Goal: Information Seeking & Learning: Compare options

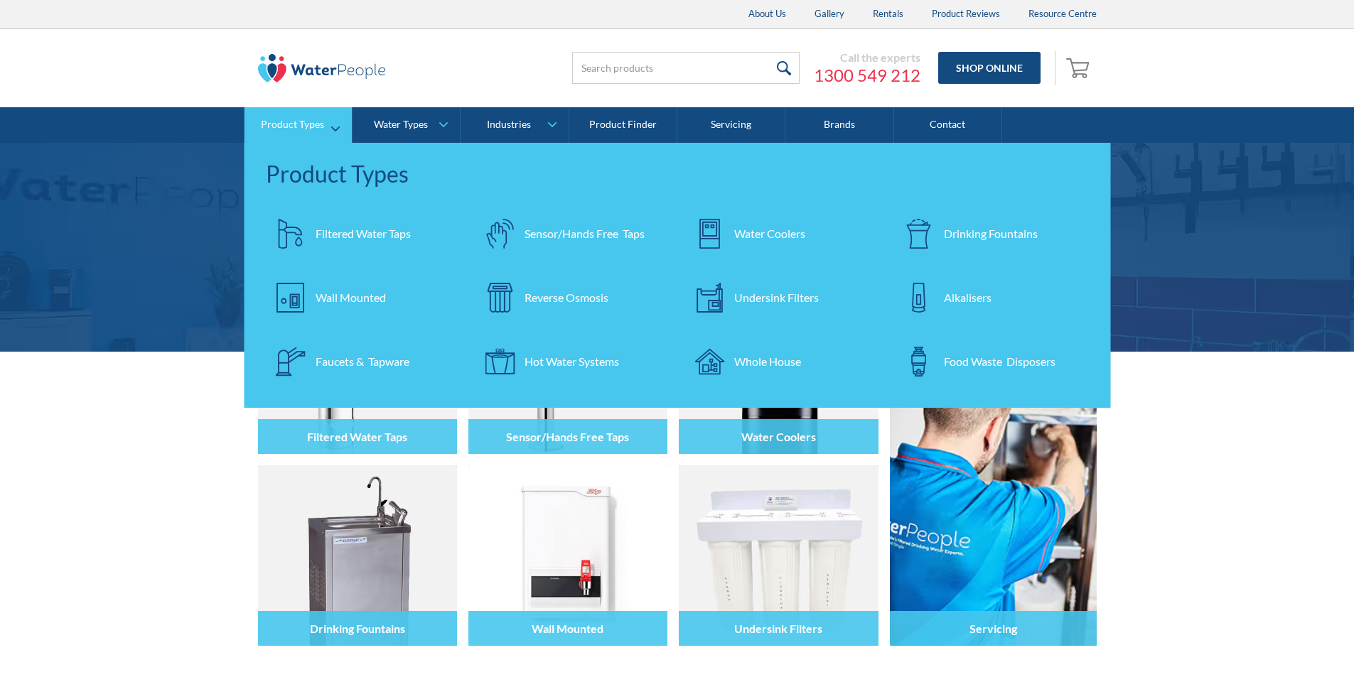
click at [358, 225] on div "Filtered Water Taps" at bounding box center [363, 233] width 95 height 17
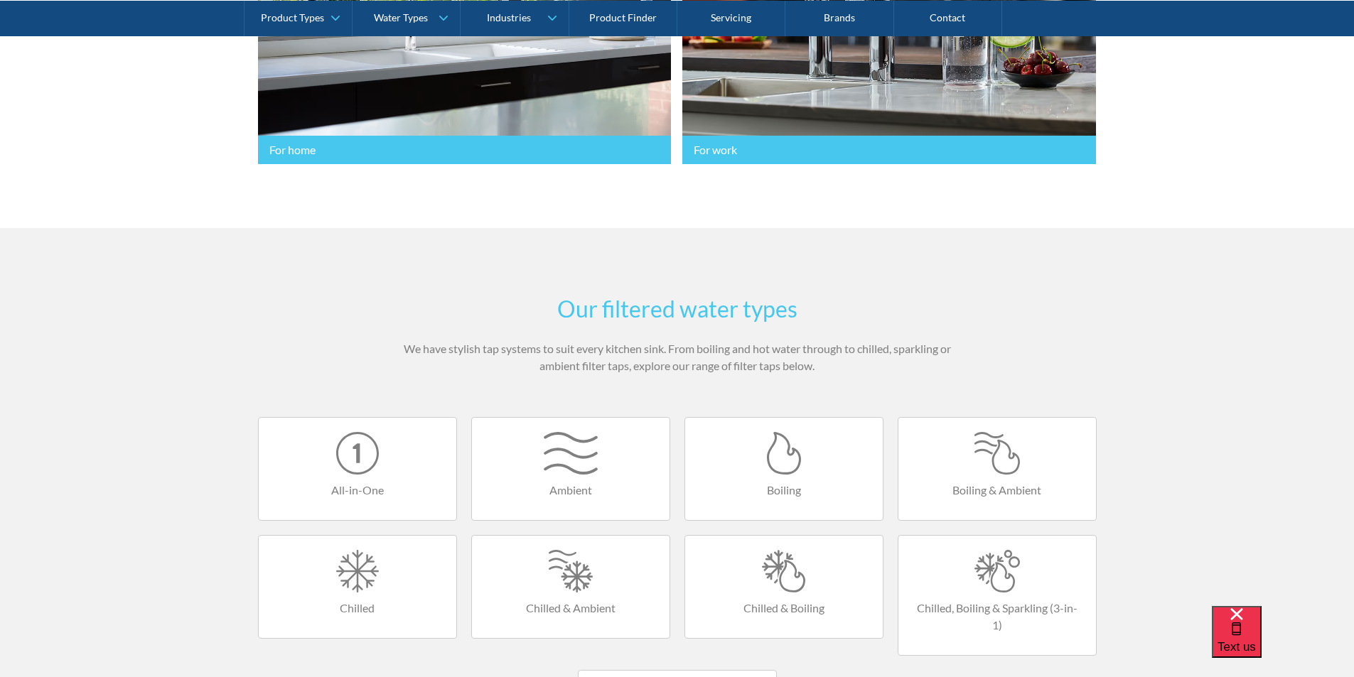
scroll to position [782, 0]
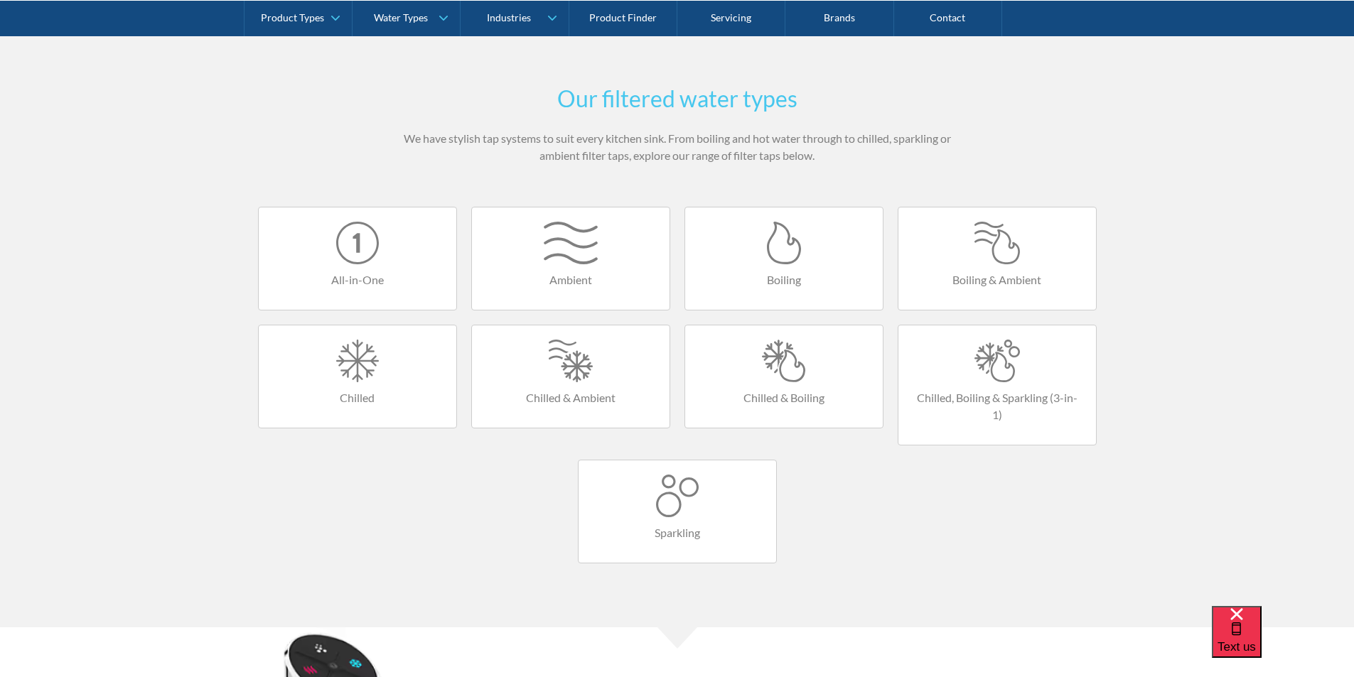
click at [363, 260] on div at bounding box center [357, 243] width 169 height 43
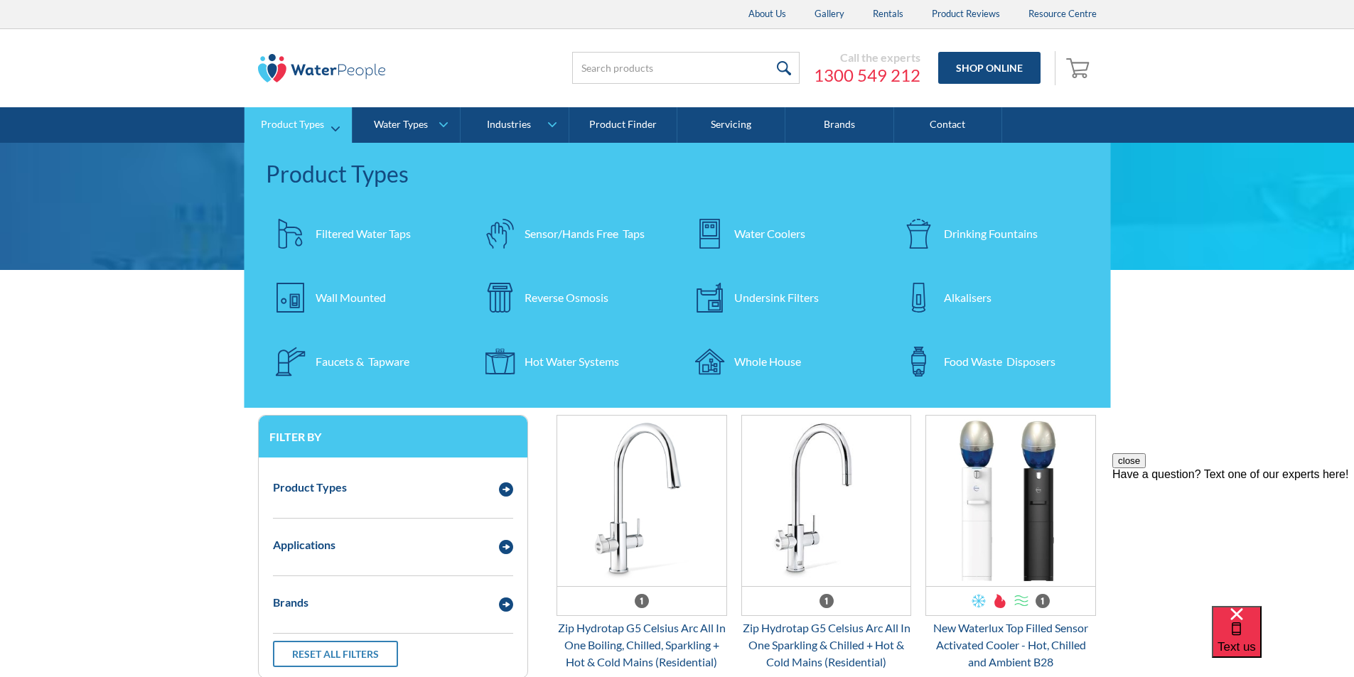
click at [343, 230] on div "Filtered Water Taps" at bounding box center [363, 233] width 95 height 17
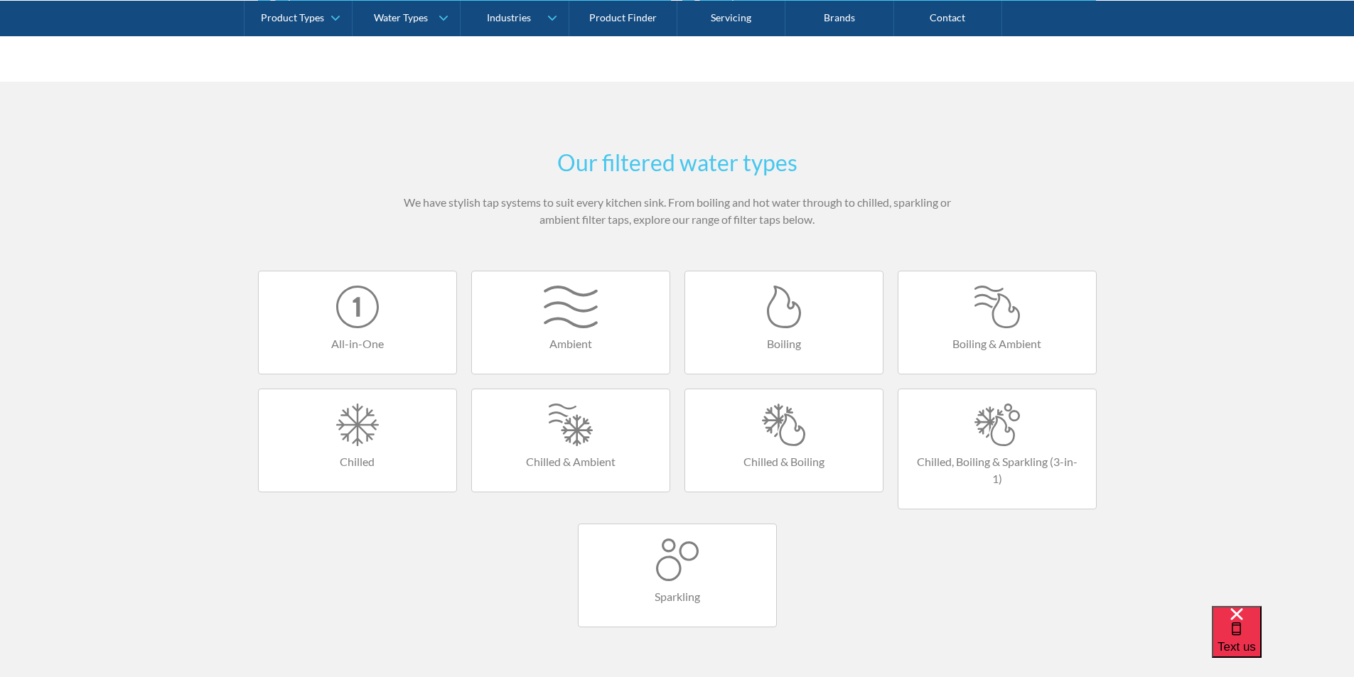
scroll to position [924, 0]
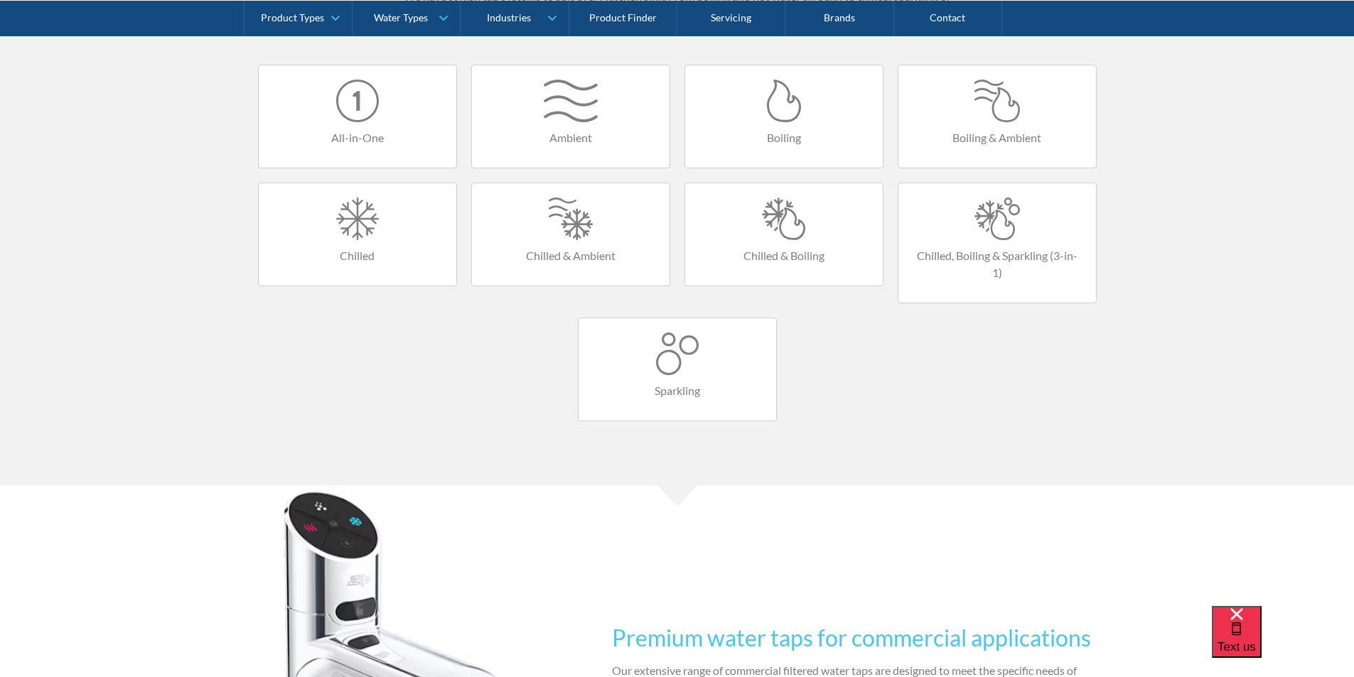
click at [365, 112] on div at bounding box center [357, 101] width 169 height 43
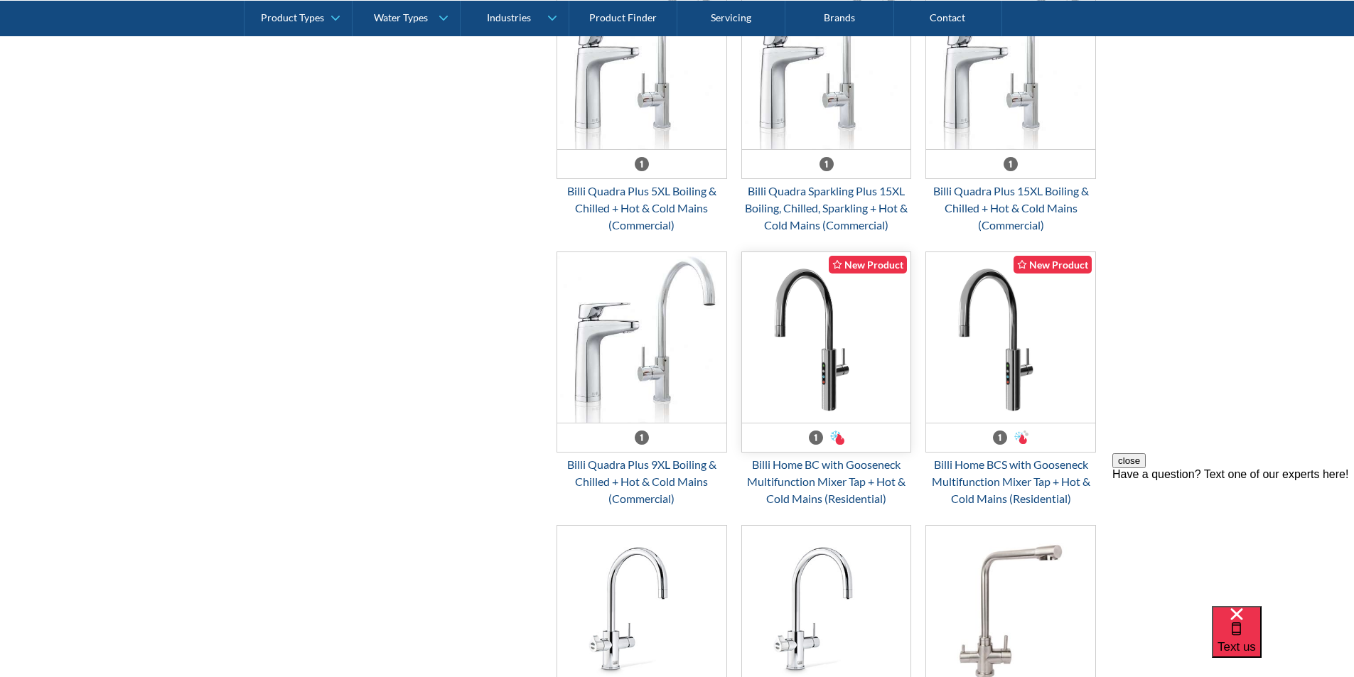
click at [825, 382] on img "Email Form 3" at bounding box center [826, 337] width 169 height 171
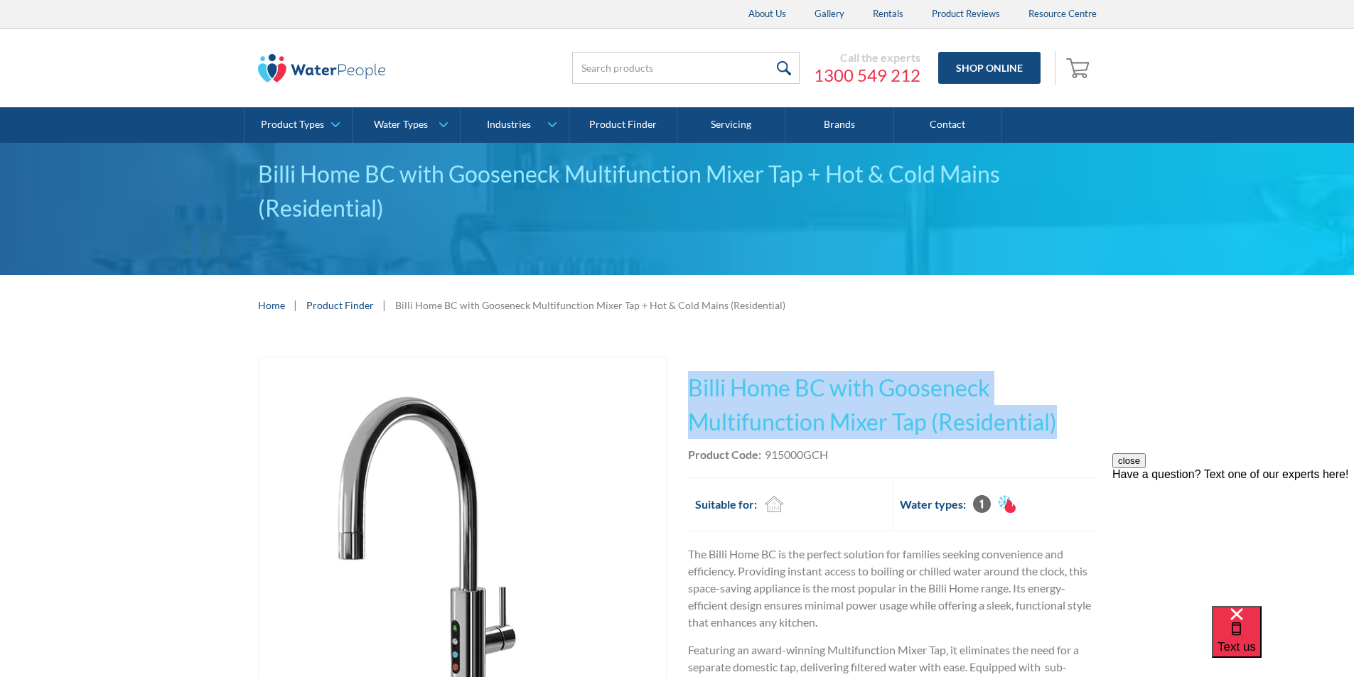
drag, startPoint x: 1061, startPoint y: 424, endPoint x: 686, endPoint y: 387, distance: 376.5
click at [686, 387] on div "Play video Fits Most Brands Best Seller No items found. This tap design is incl…" at bounding box center [677, 625] width 839 height 537
copy h1 "Billi Home BC with Gooseneck Multifunction Mixer Tap (Residential)"
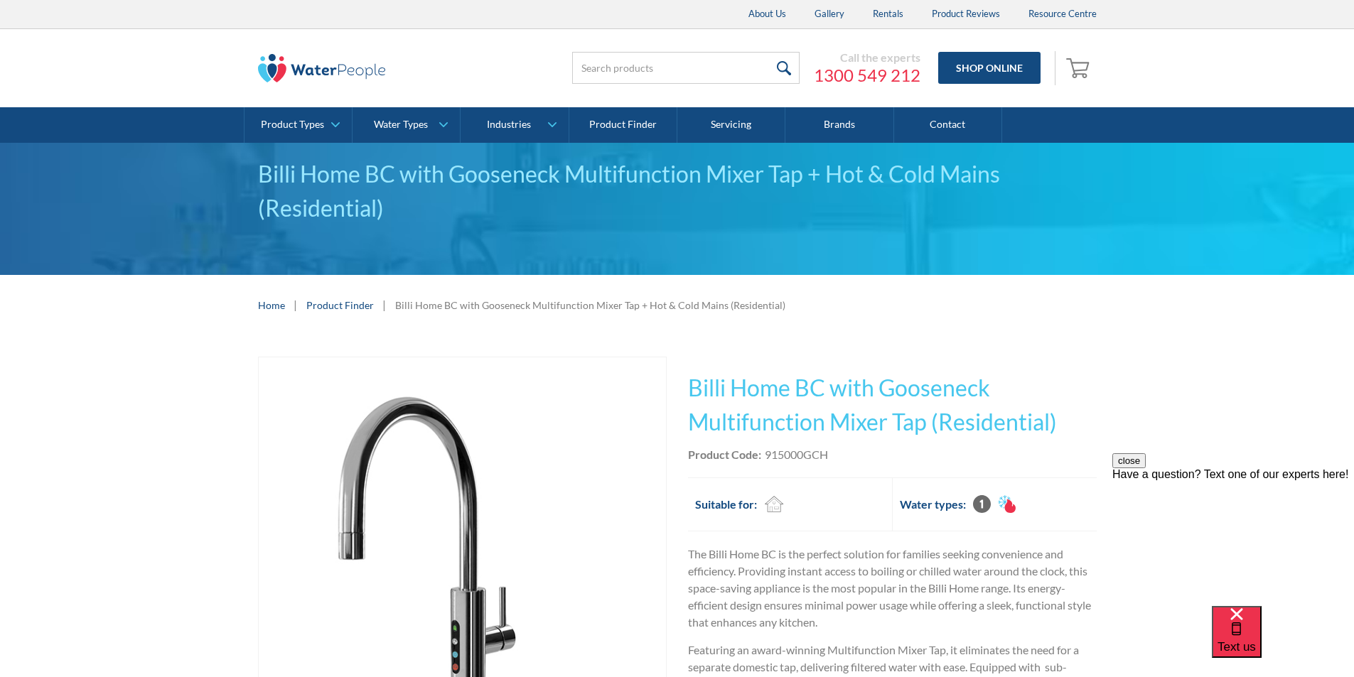
click at [831, 452] on div "Product Code: 915000GCH" at bounding box center [892, 454] width 409 height 17
drag, startPoint x: 831, startPoint y: 452, endPoint x: 786, endPoint y: 456, distance: 45.0
click at [786, 456] on div "Product Code: 915000GCH" at bounding box center [892, 454] width 409 height 17
copy div "915000GCH"
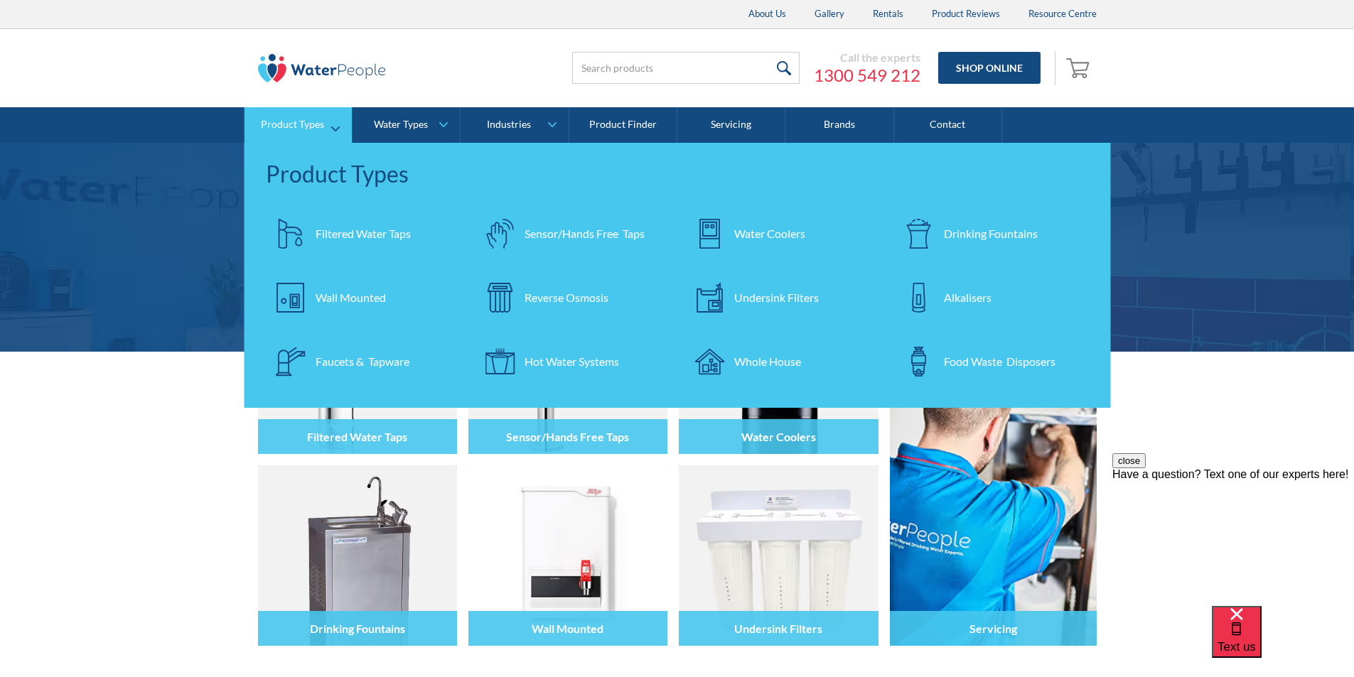
click at [353, 232] on div "Filtered Water Taps" at bounding box center [363, 233] width 95 height 17
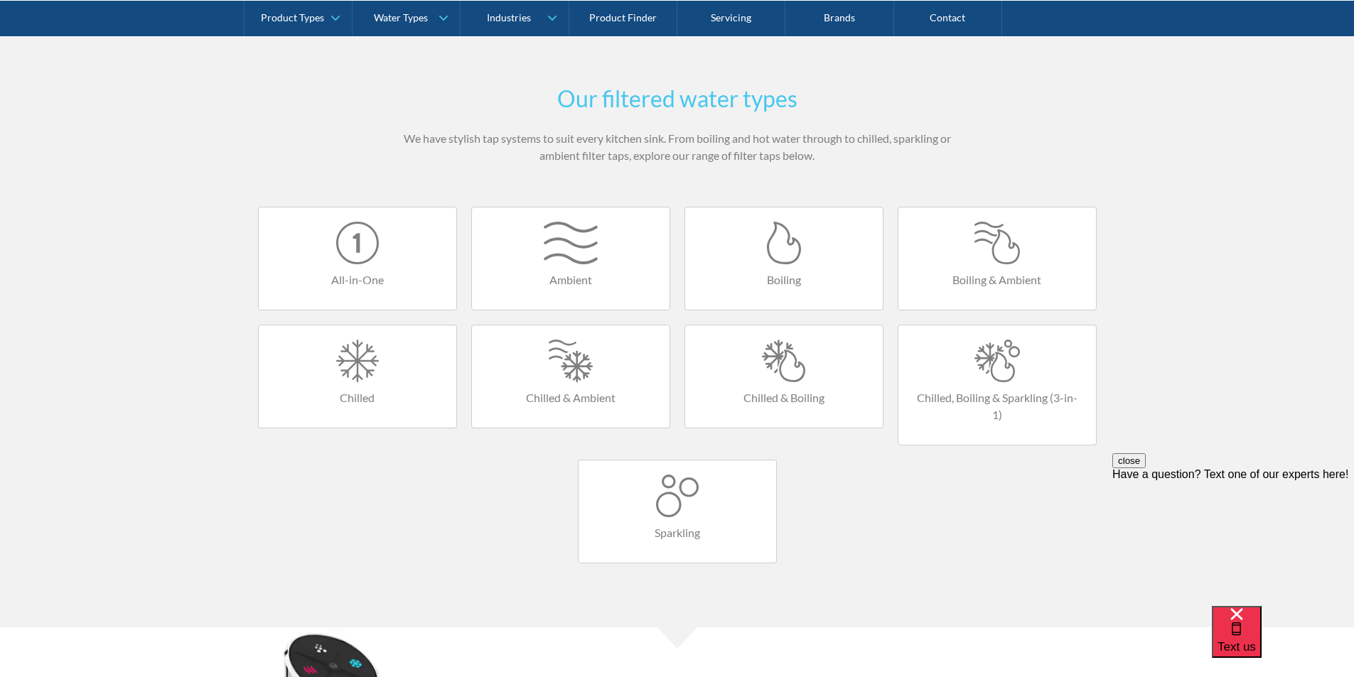
click at [348, 247] on div at bounding box center [357, 243] width 169 height 43
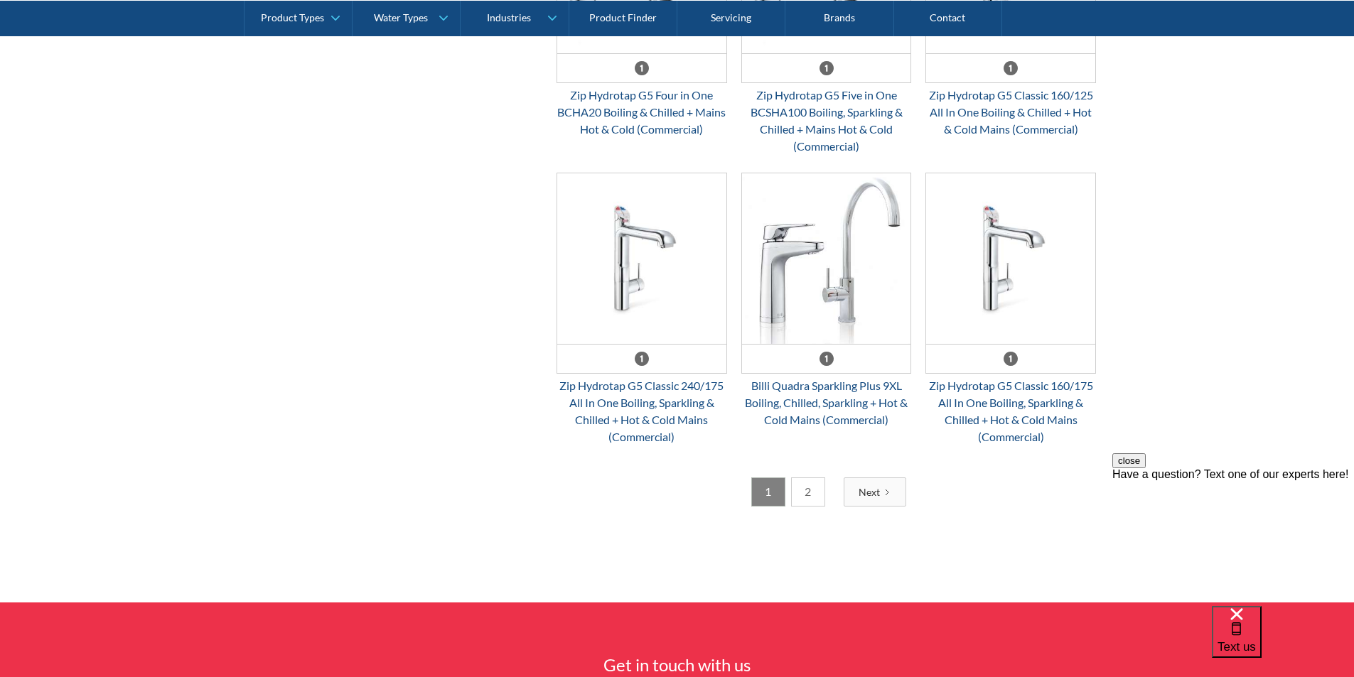
scroll to position [2204, 0]
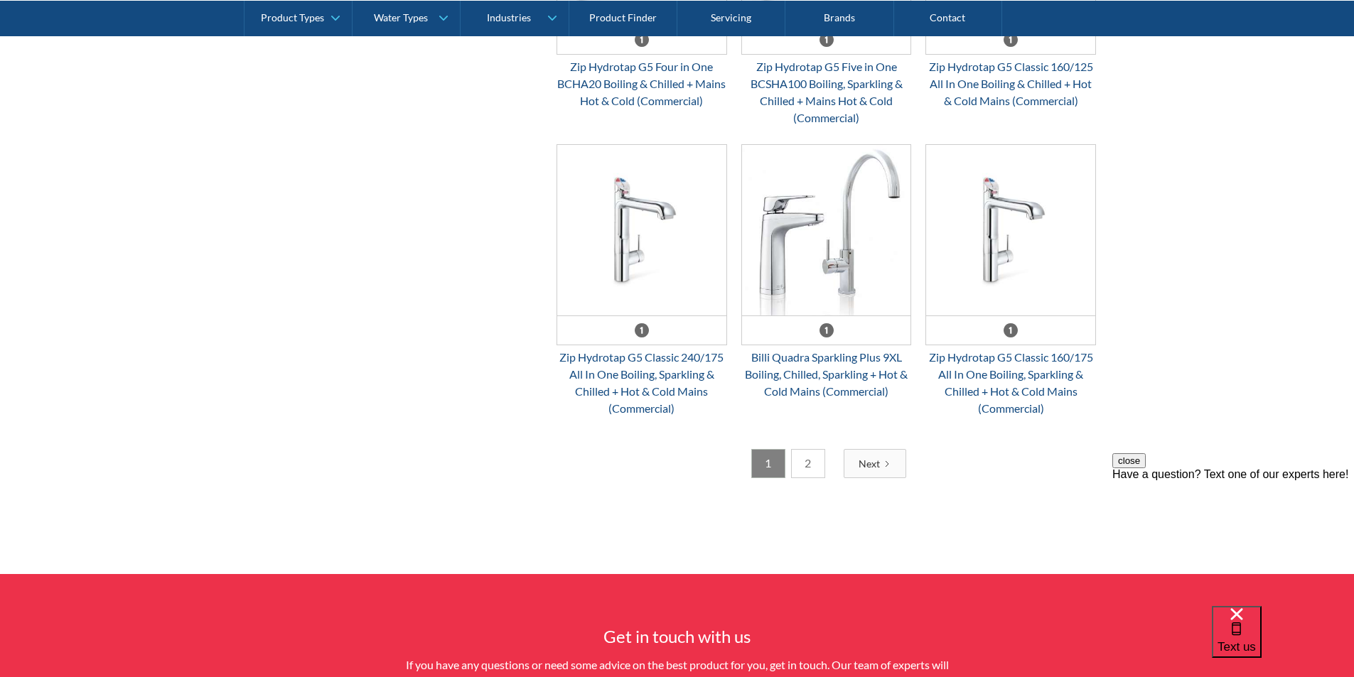
click at [811, 465] on link "2" at bounding box center [808, 463] width 34 height 29
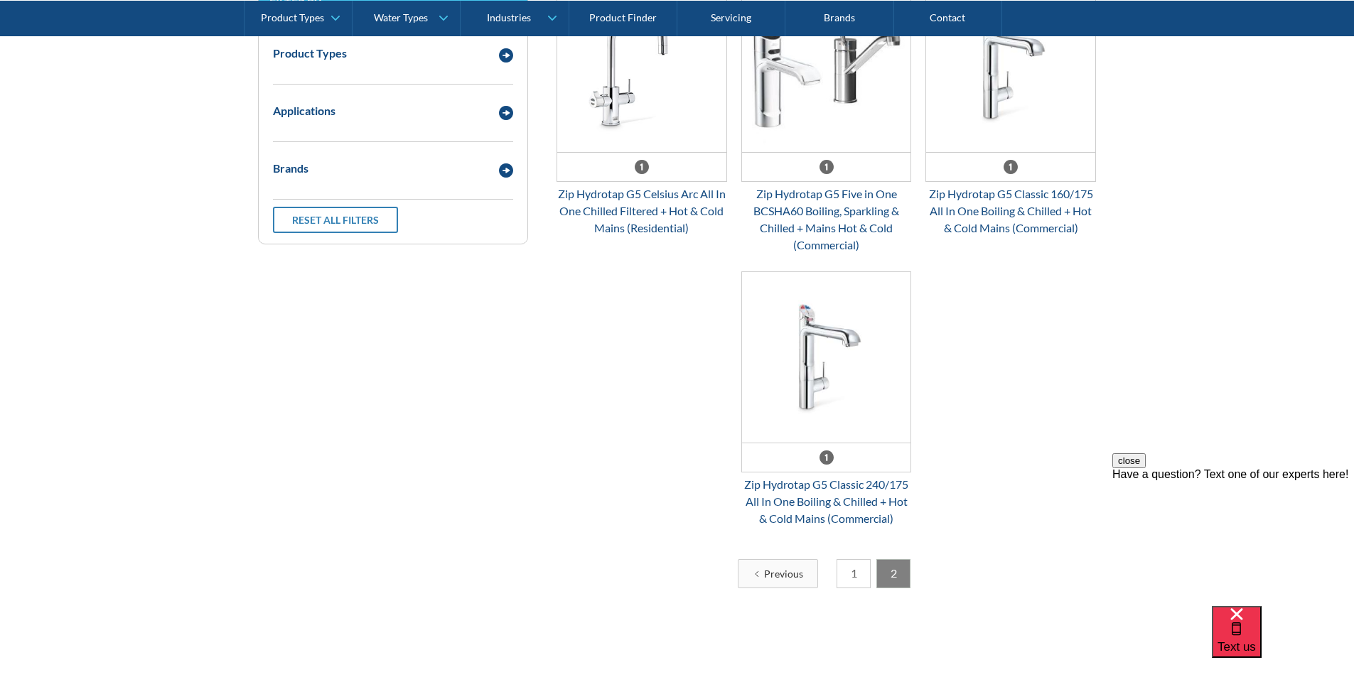
scroll to position [331, 0]
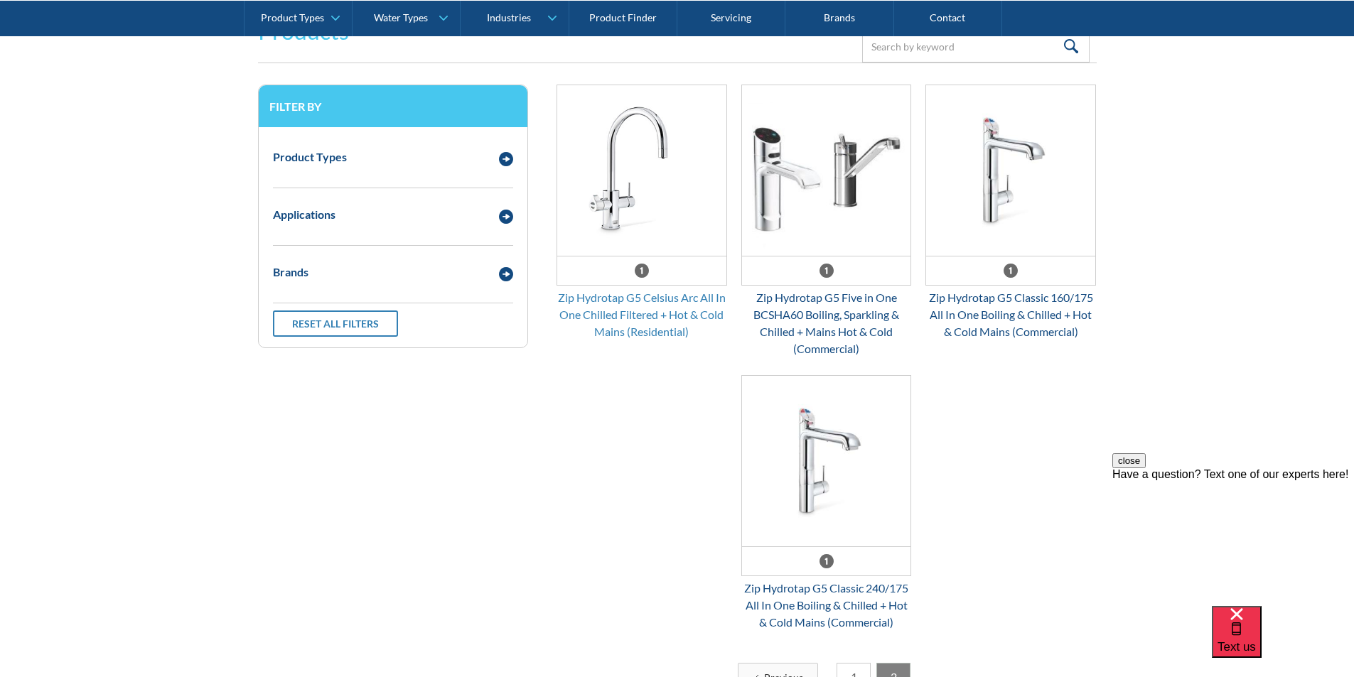
click at [627, 309] on div "Zip Hydrotap G5 Celsius Arc All In One Chilled Filtered + Hot & Cold Mains (Res…" at bounding box center [642, 314] width 171 height 51
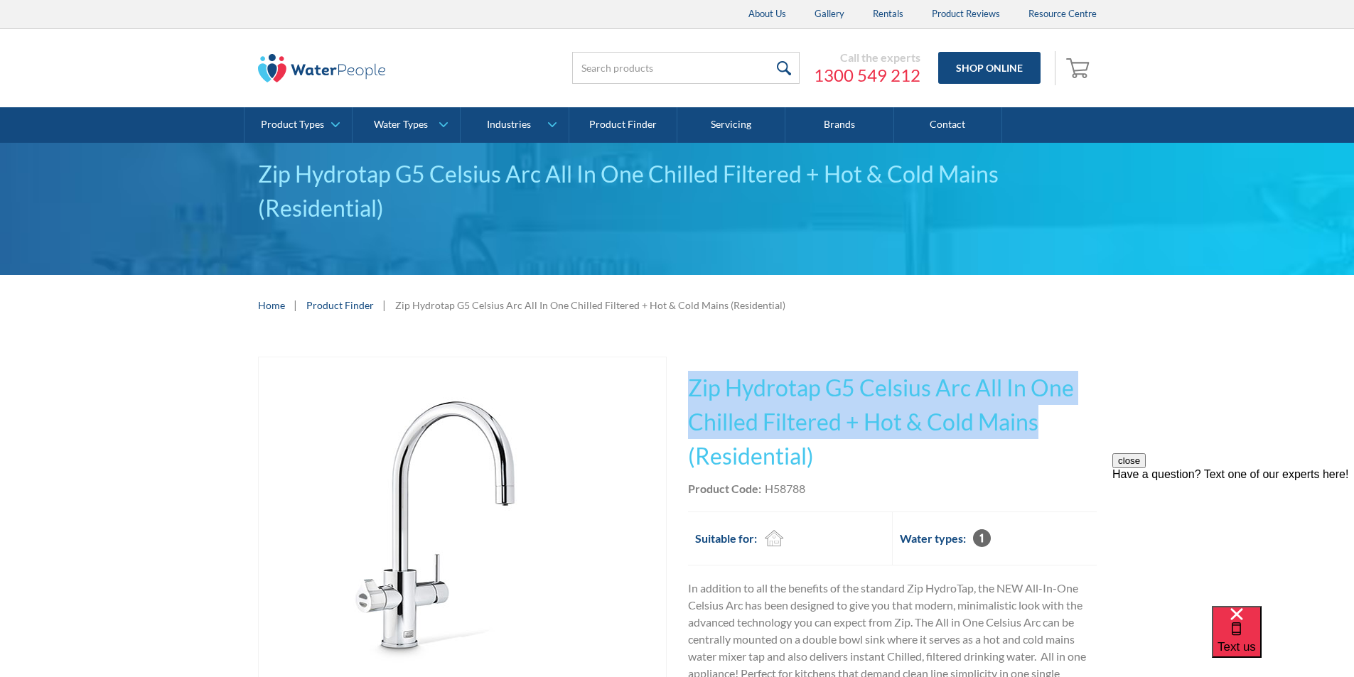
drag, startPoint x: 1046, startPoint y: 421, endPoint x: 706, endPoint y: 376, distance: 343.4
click at [683, 368] on div "Play video Fits Most Brands Best Seller No items found. This tap design is incl…" at bounding box center [677, 595] width 839 height 476
copy h1 "Zip Hydrotap G5 Celsius Arc All In One Chilled Filtered + Hot & Cold Mains"
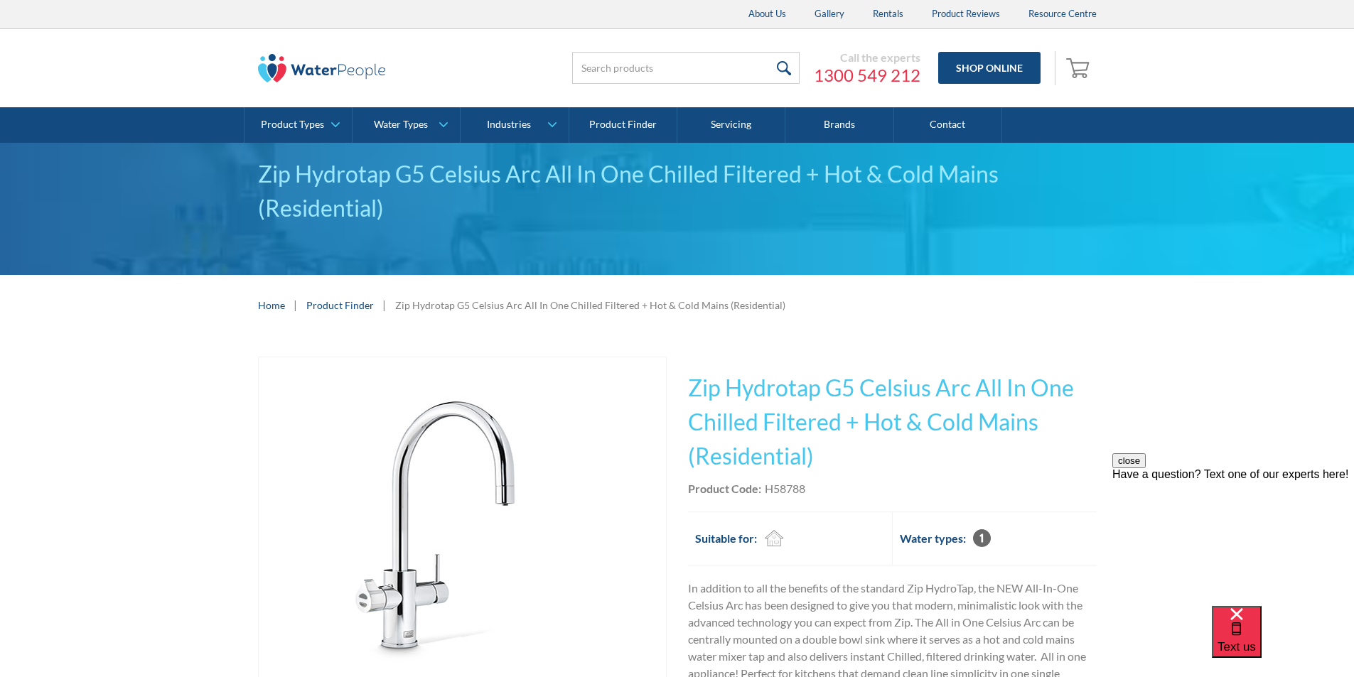
click at [832, 454] on h1 "Zip Hydrotap G5 Celsius Arc All In One Chilled Filtered + Hot & Cold Mains (Res…" at bounding box center [892, 422] width 409 height 102
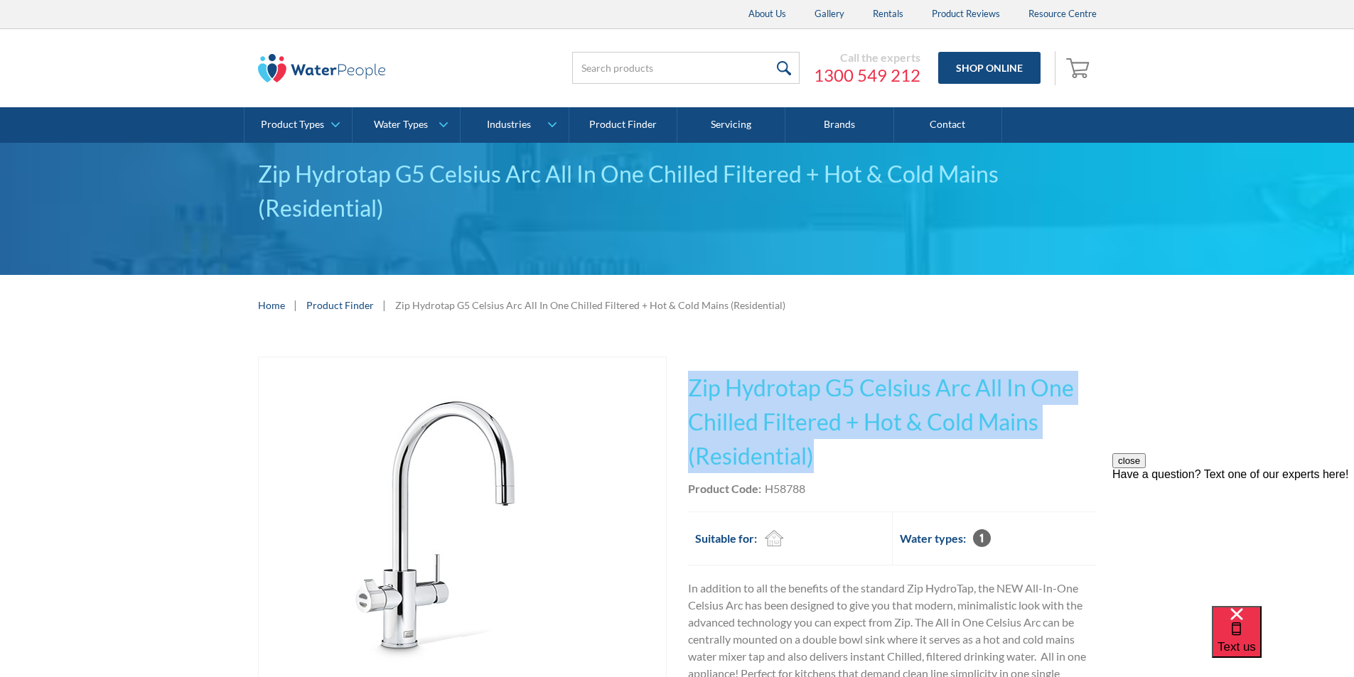
drag, startPoint x: 818, startPoint y: 454, endPoint x: 686, endPoint y: 373, distance: 154.5
click at [686, 373] on div "Play video Fits Most Brands Best Seller No items found. This tap design is incl…" at bounding box center [677, 595] width 839 height 476
copy h1 "Zip Hydrotap G5 Celsius Arc All In One Chilled Filtered + Hot & Cold Mains (Res…"
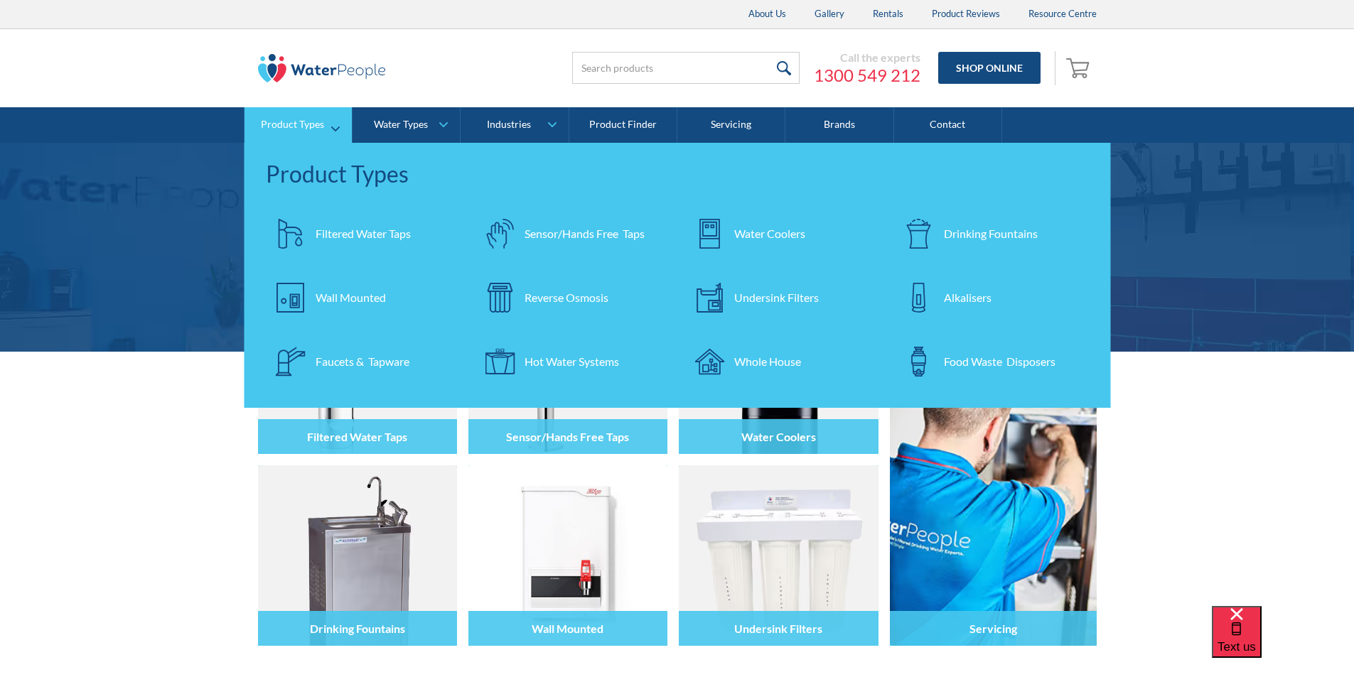
click at [333, 235] on div "Filtered Water Taps" at bounding box center [363, 233] width 95 height 17
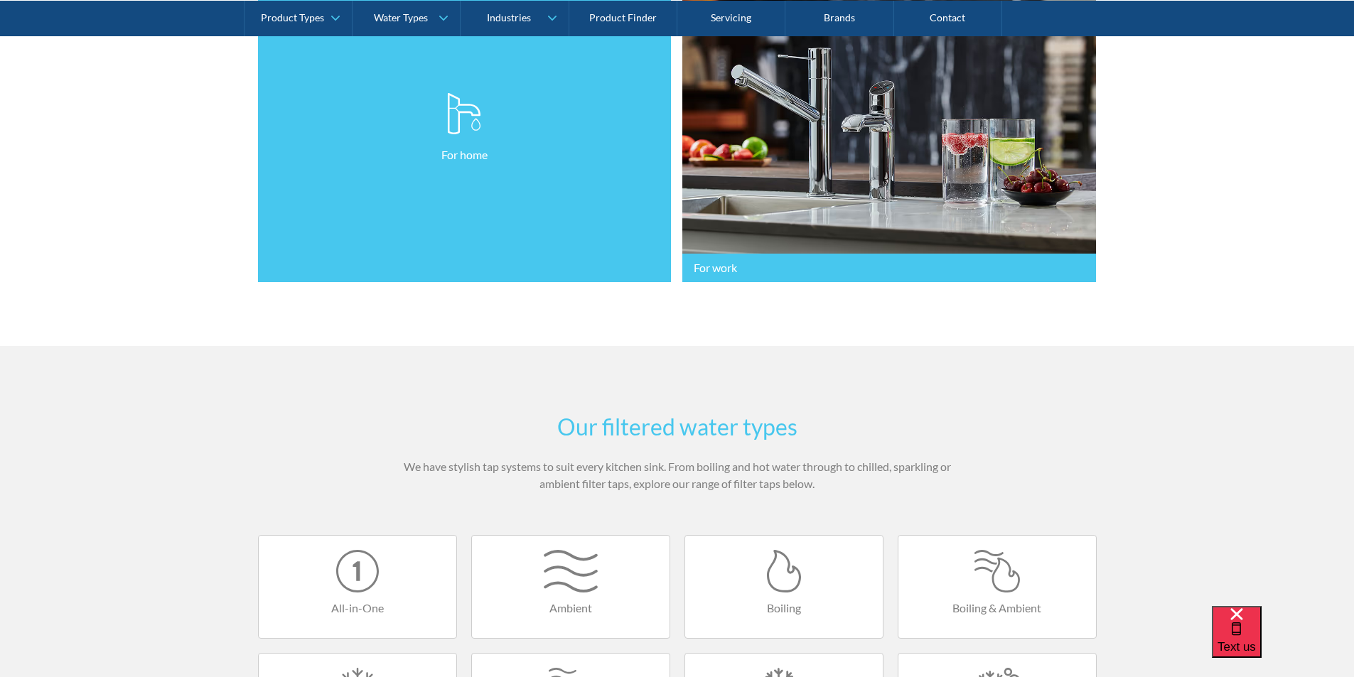
scroll to position [711, 0]
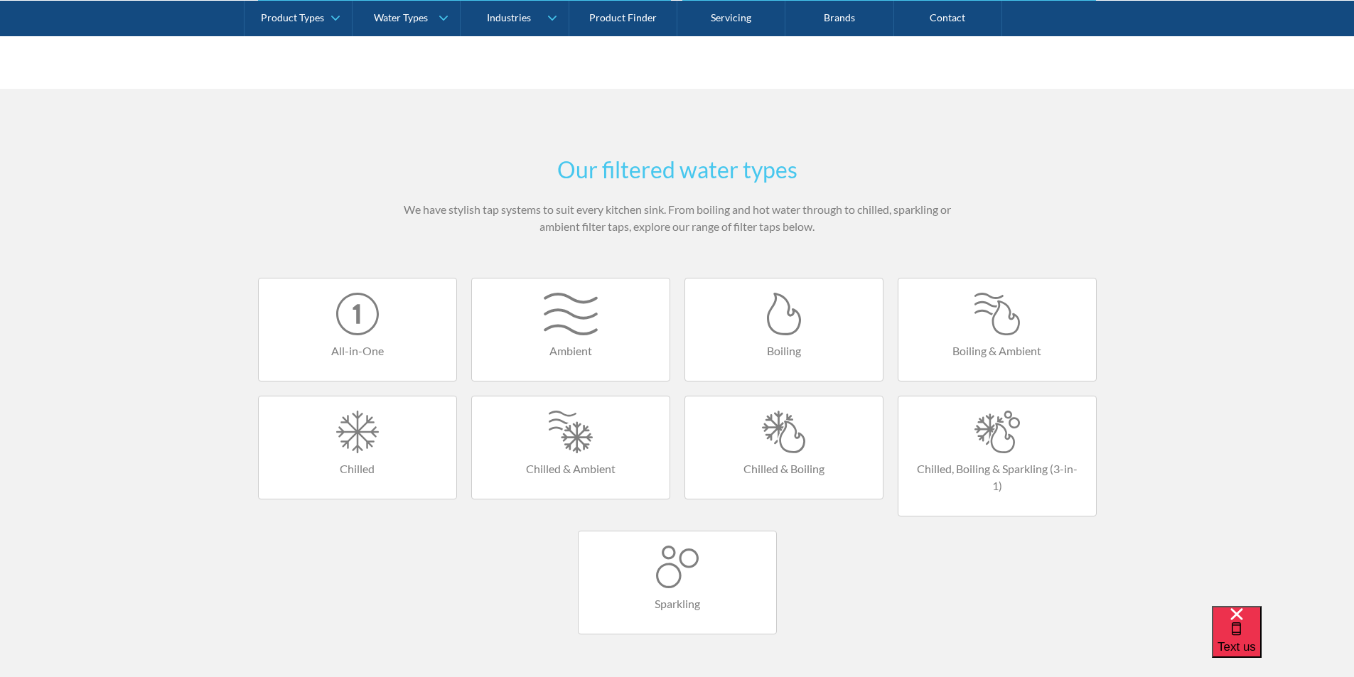
click at [356, 335] on div at bounding box center [357, 314] width 169 height 43
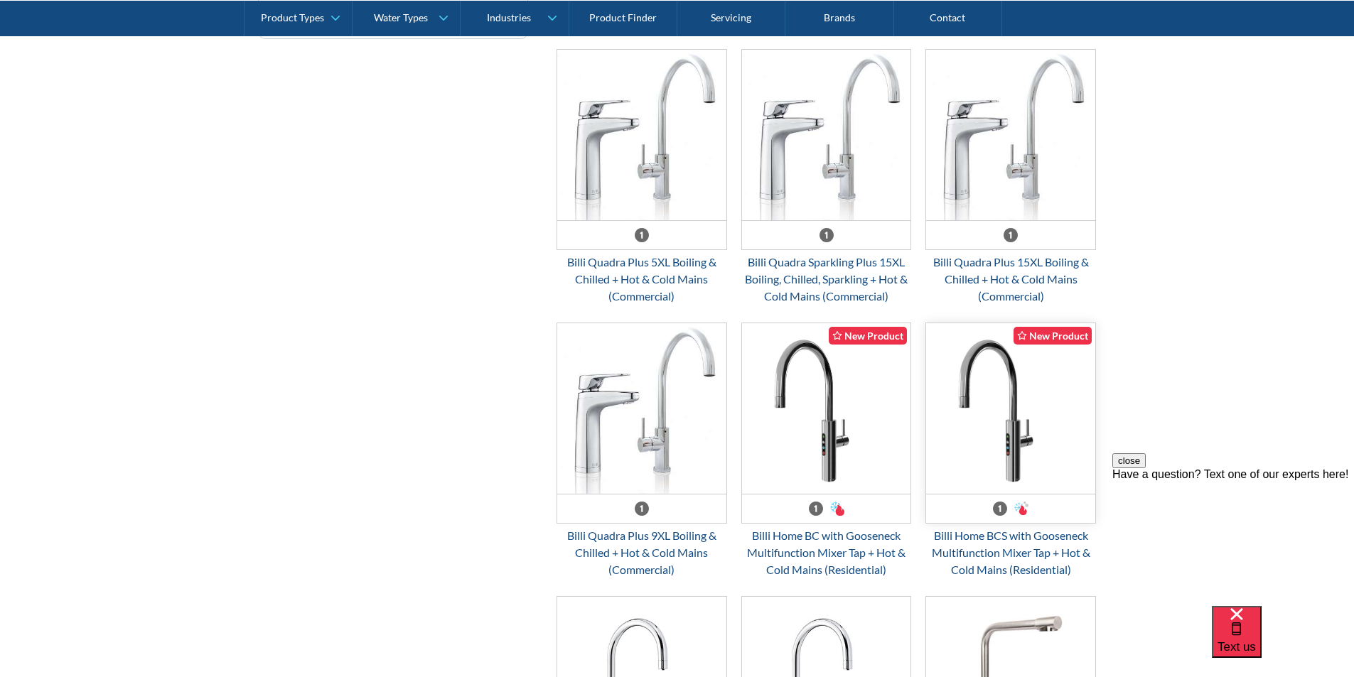
click at [998, 465] on img "Email Form 3" at bounding box center [1010, 408] width 169 height 171
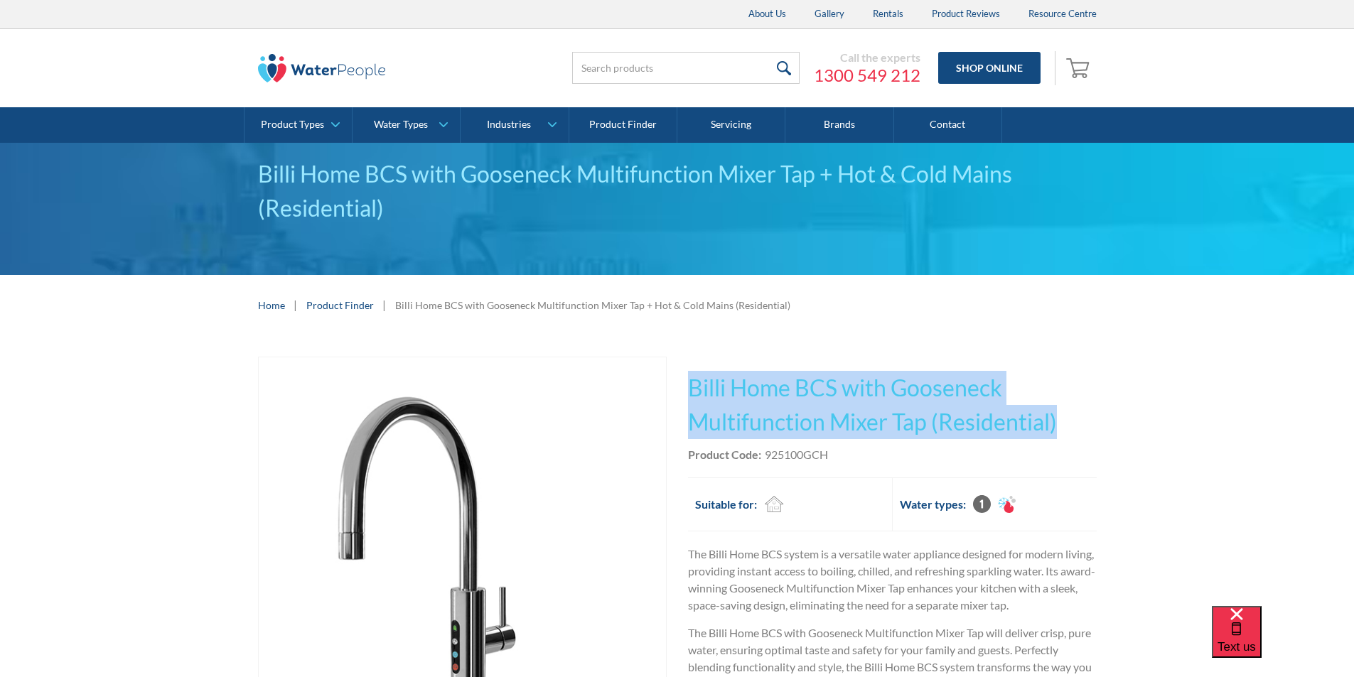
drag, startPoint x: 1071, startPoint y: 418, endPoint x: 702, endPoint y: 377, distance: 370.5
click at [680, 370] on div "Play video Fits Most Brands Best Seller No items found. This tap design is incl…" at bounding box center [677, 625] width 839 height 537
copy h1 "Billi Home BCS with Gooseneck Multifunction Mixer Tap (Residential)"
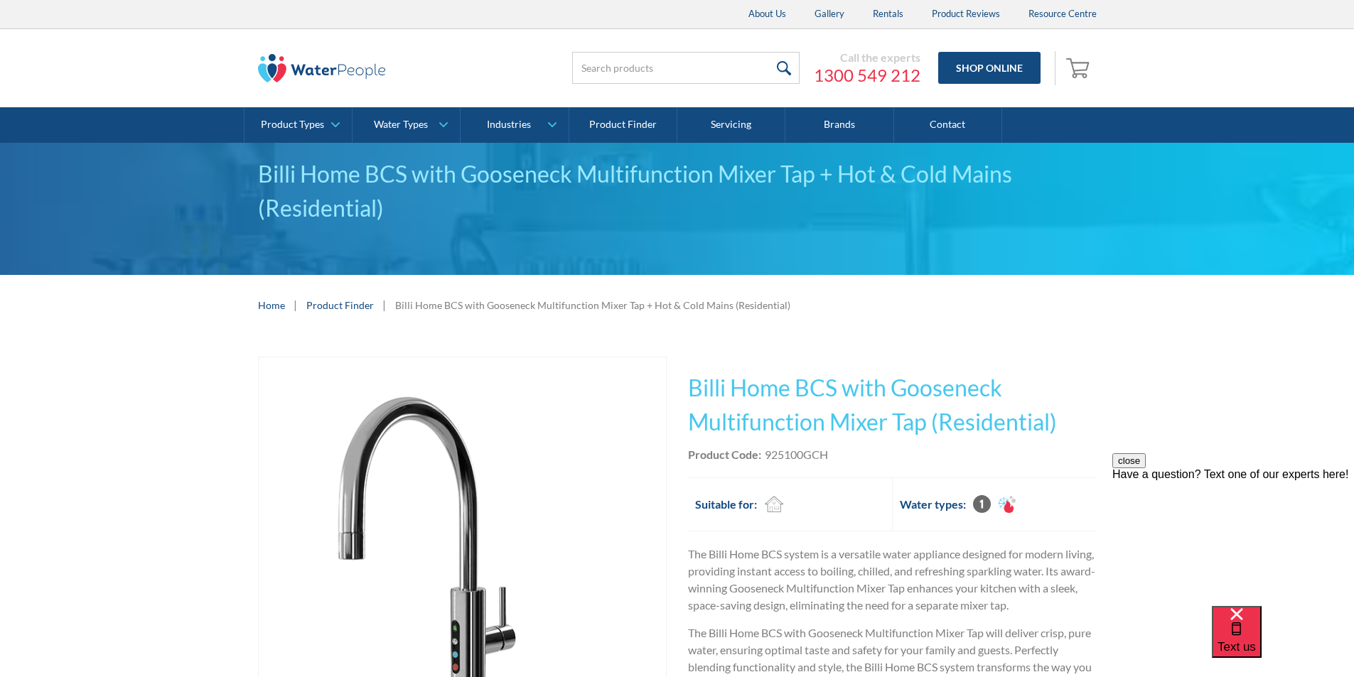
click at [840, 458] on div "Product Code: 925100GCH" at bounding box center [892, 454] width 409 height 17
drag, startPoint x: 838, startPoint y: 452, endPoint x: 766, endPoint y: 452, distance: 72.5
click at [766, 452] on div "Product Code: 925100GCH" at bounding box center [892, 454] width 409 height 17
copy div "925100GCH"
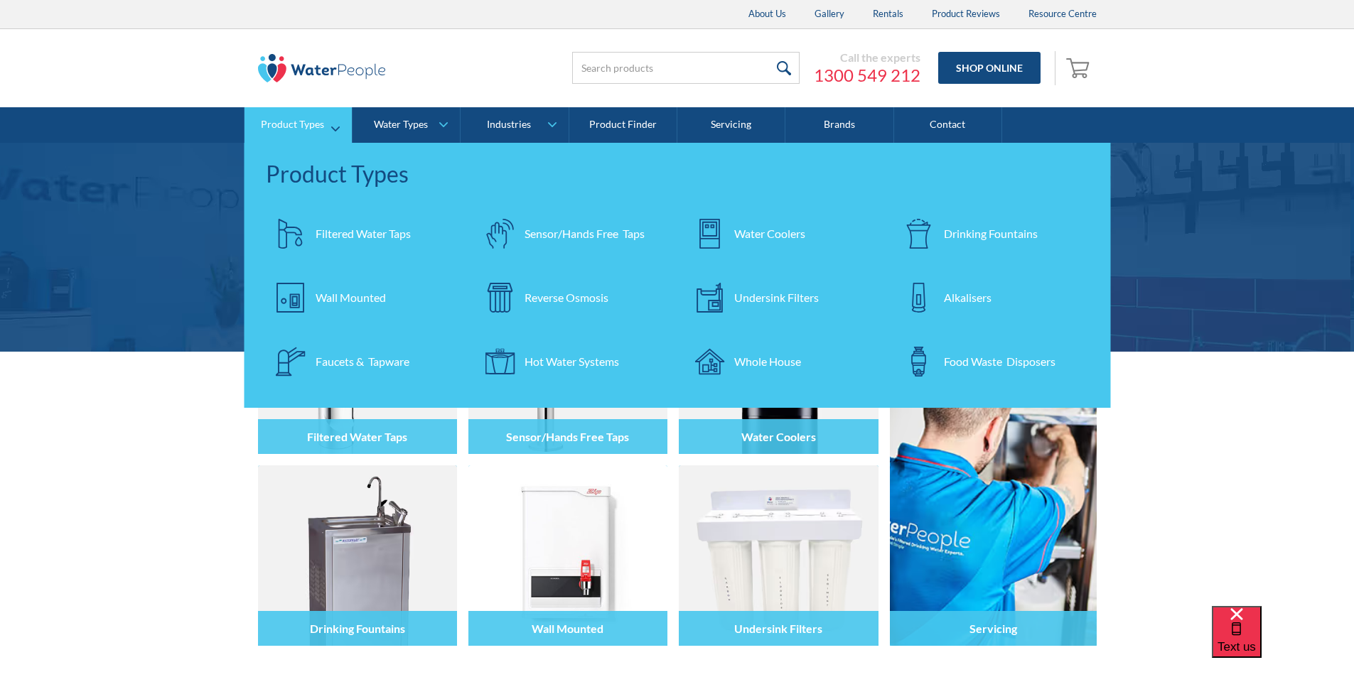
click at [338, 237] on div "Filtered Water Taps" at bounding box center [363, 233] width 95 height 17
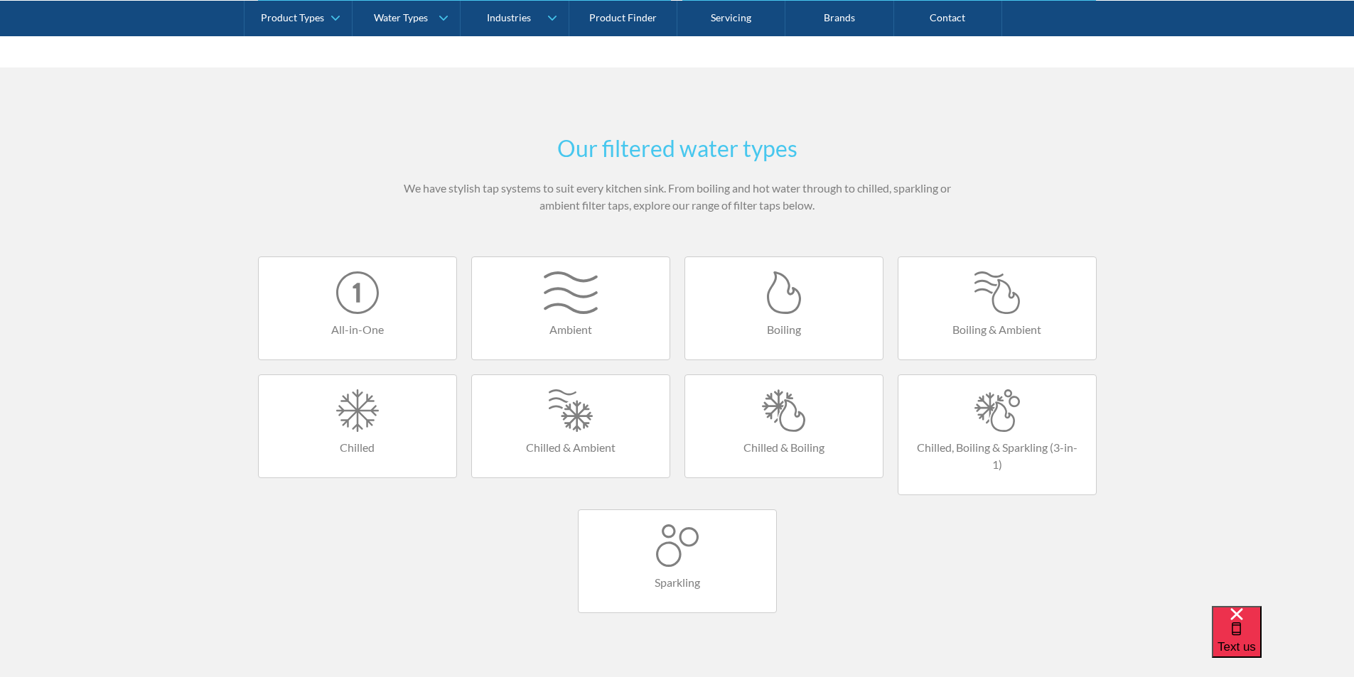
scroll to position [711, 0]
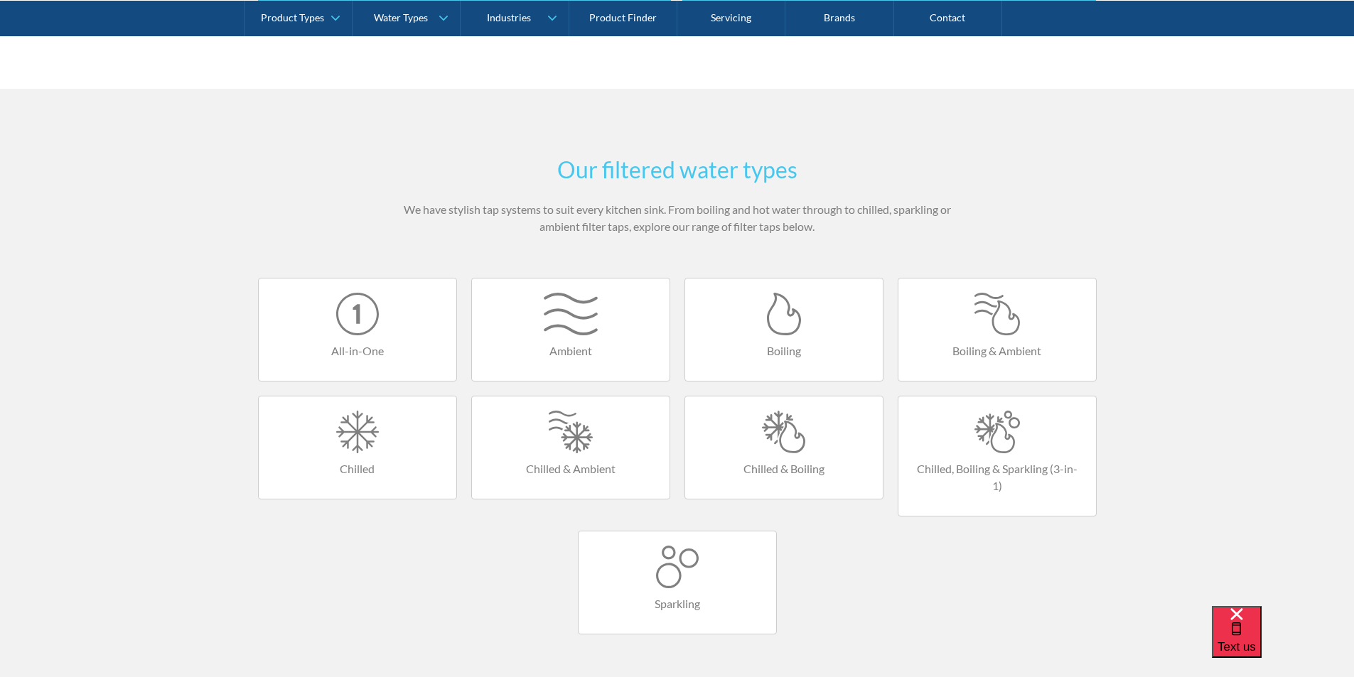
click at [366, 336] on link "All-in-One" at bounding box center [357, 330] width 199 height 104
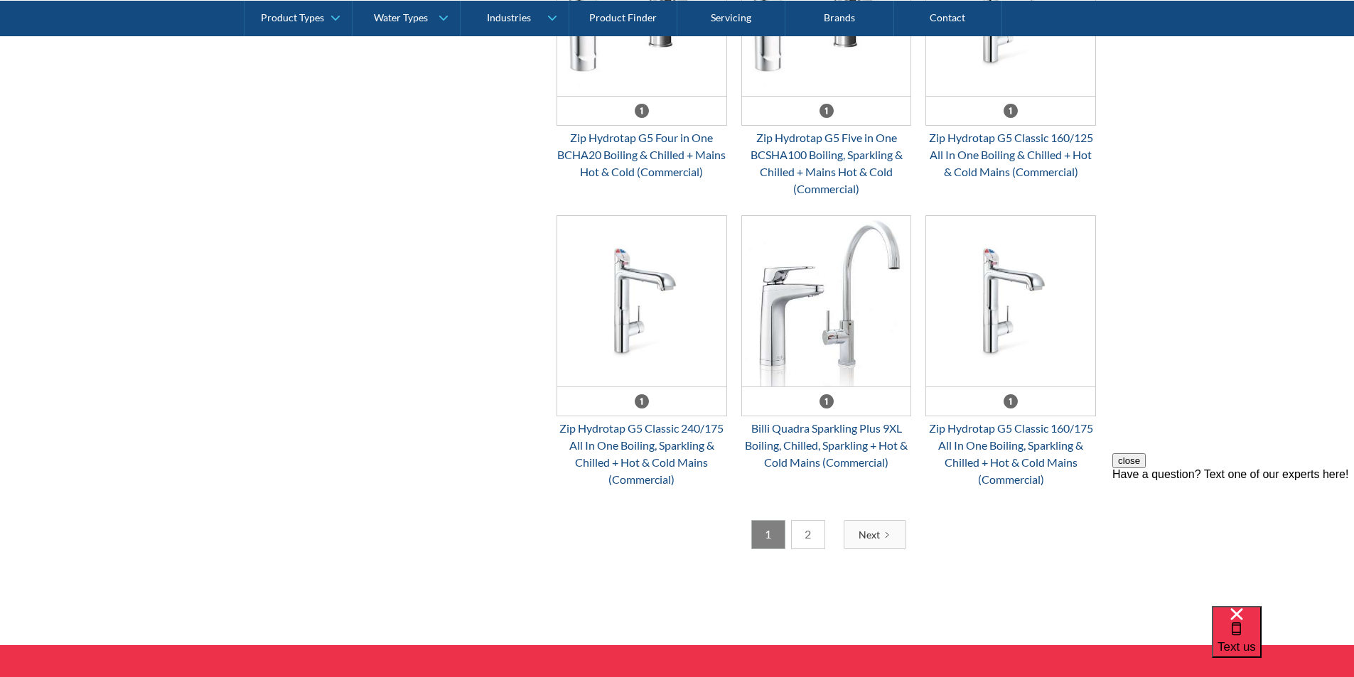
click at [805, 528] on link "2" at bounding box center [808, 534] width 34 height 29
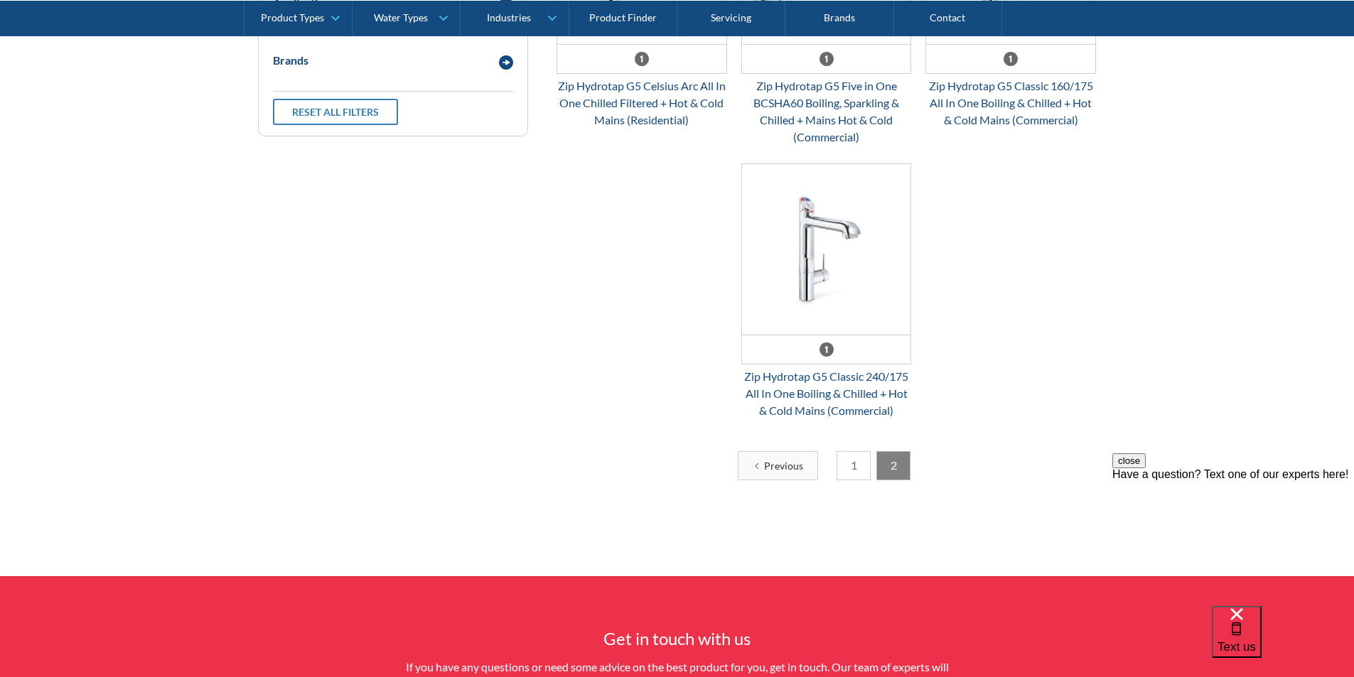
scroll to position [544, 0]
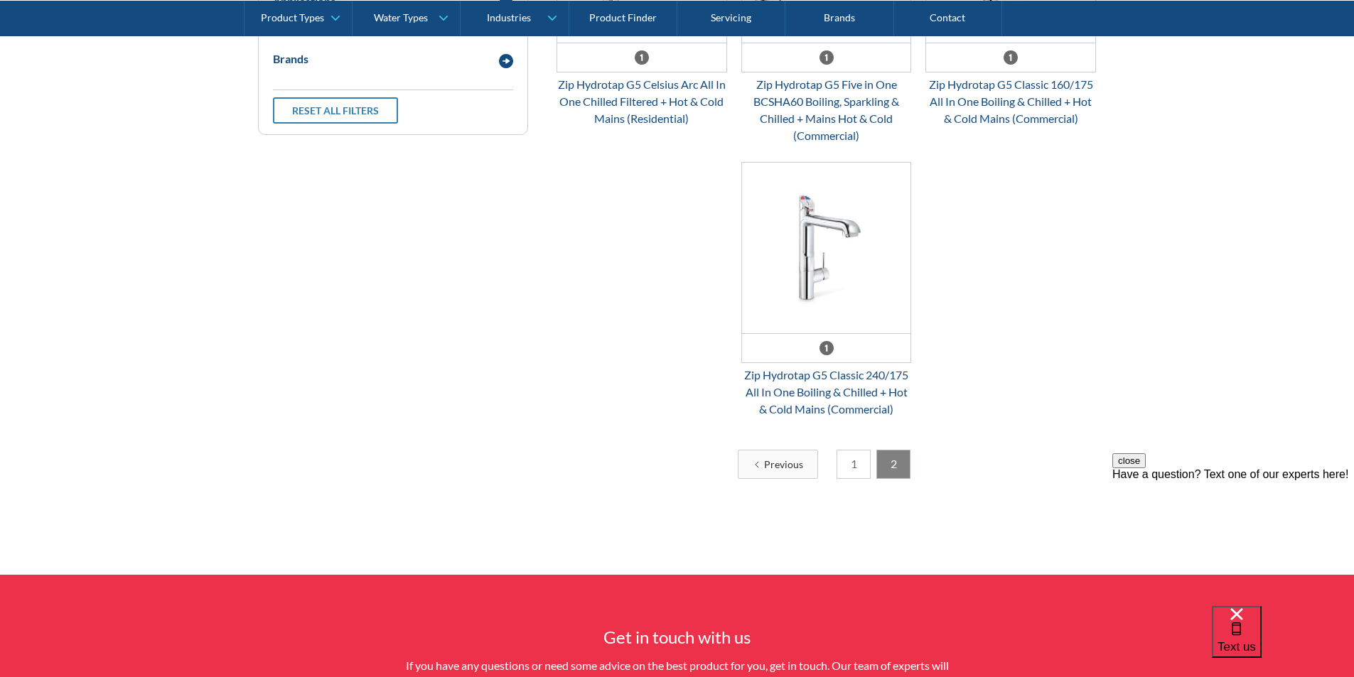
click at [854, 462] on link "1" at bounding box center [854, 464] width 34 height 29
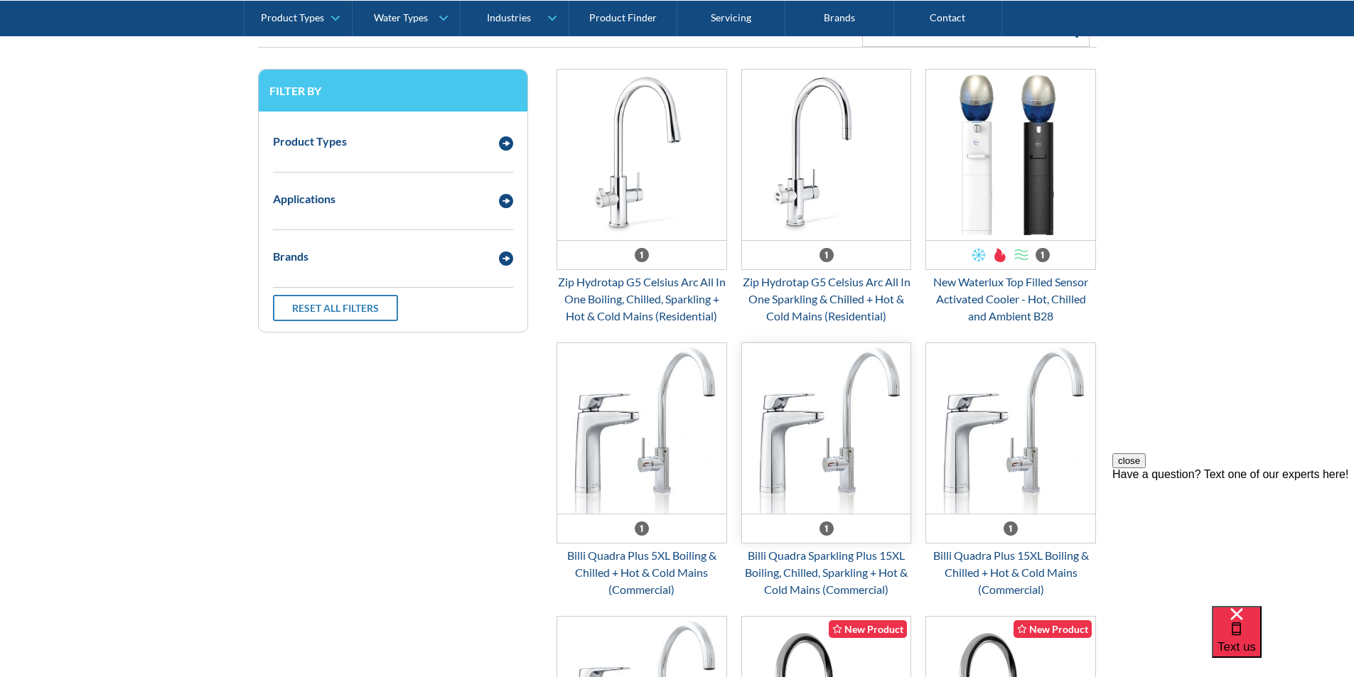
scroll to position [331, 0]
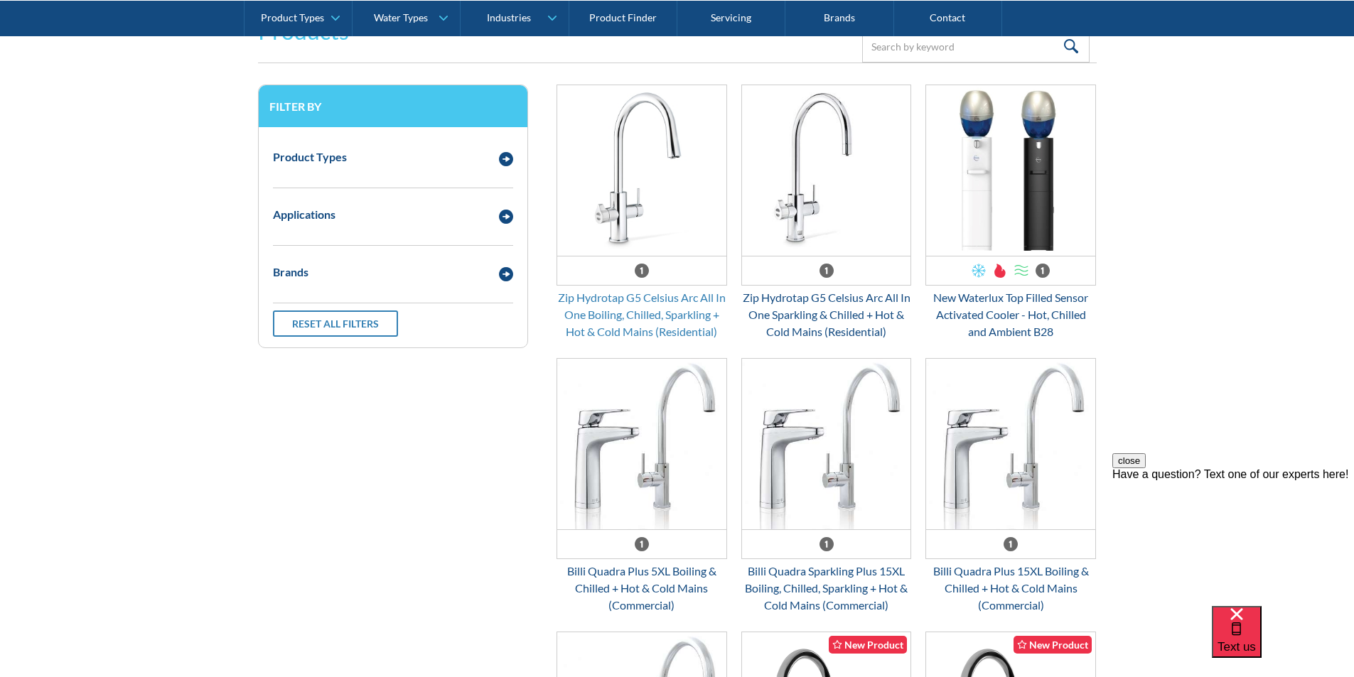
click at [631, 296] on div "Zip Hydrotap G5 Celsius Arc All In One Boiling, Chilled, Sparkling + Hot & Cold…" at bounding box center [642, 314] width 171 height 51
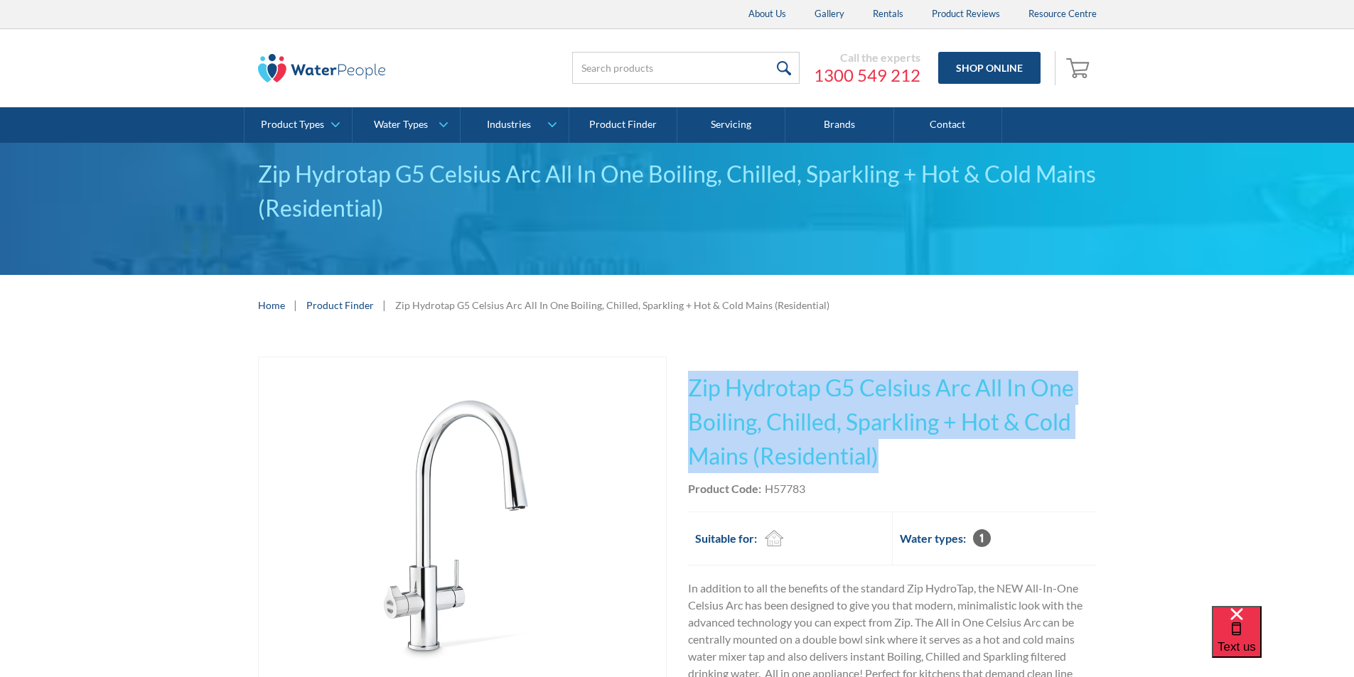
drag, startPoint x: 868, startPoint y: 448, endPoint x: 689, endPoint y: 389, distance: 188.6
click at [689, 389] on h1 "Zip Hydrotap G5 Celsius Arc All In One Boiling, Chilled, Sparkling + Hot & Cold…" at bounding box center [892, 422] width 409 height 102
copy h1 "Zip Hydrotap G5 Celsius Arc All In One Boiling, Chilled, Sparkling + Hot & Cold…"
click at [975, 464] on h1 "Zip Hydrotap G5 Celsius Arc All In One Boiling, Chilled, Sparkling + Hot & Cold…" at bounding box center [892, 422] width 409 height 102
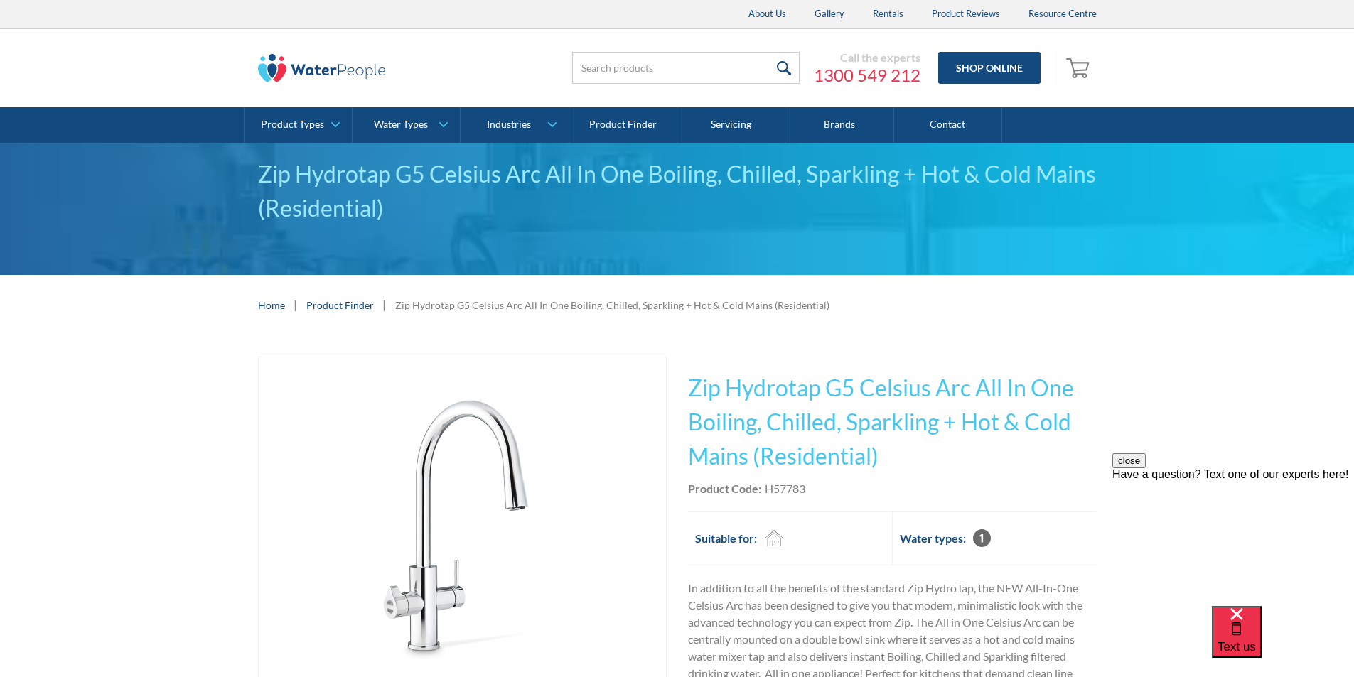
click at [875, 478] on div "This tap design is included in our standard range tap options when you purchase…" at bounding box center [892, 603] width 409 height 493
drag, startPoint x: 810, startPoint y: 486, endPoint x: 766, endPoint y: 486, distance: 44.1
click at [766, 486] on div "Product Code: H57783" at bounding box center [892, 489] width 409 height 17
copy div "H57783"
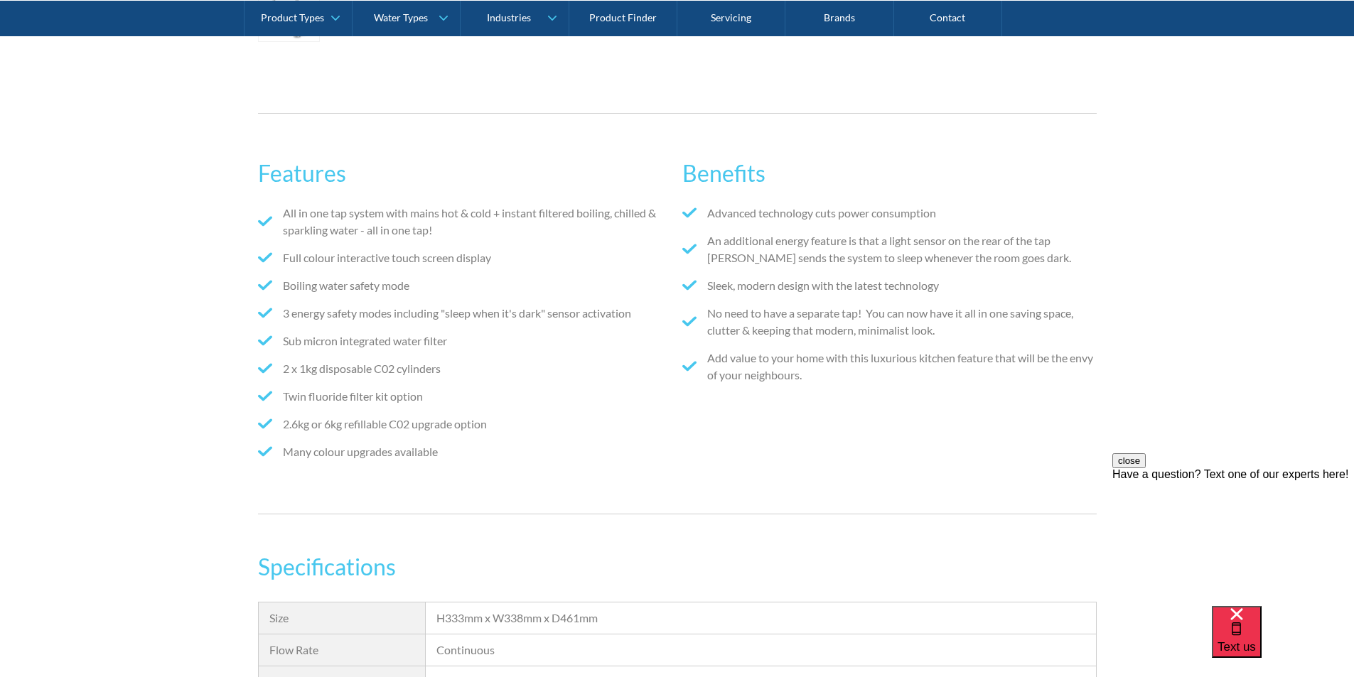
scroll to position [1209, 0]
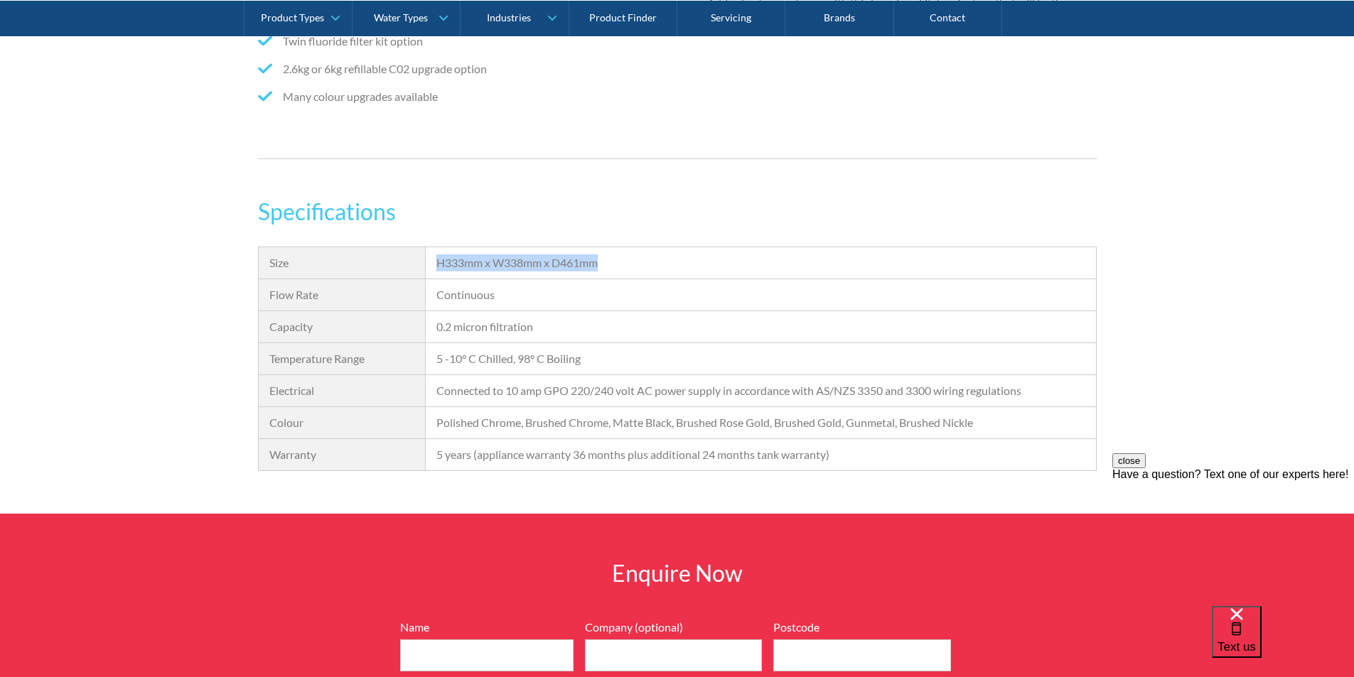
drag, startPoint x: 616, startPoint y: 262, endPoint x: 476, endPoint y: 274, distance: 140.6
click at [434, 279] on div "Size H333mm x W338mm x D461mm Flow Rate Continuous Capacity 0.2 micron filtrati…" at bounding box center [677, 359] width 839 height 225
click at [635, 263] on div "H333mm x W338mm x D461mm" at bounding box center [760, 262] width 648 height 17
drag, startPoint x: 623, startPoint y: 260, endPoint x: 439, endPoint y: 270, distance: 183.7
click at [439, 272] on div "H333mm x W338mm x D461mm" at bounding box center [761, 263] width 670 height 32
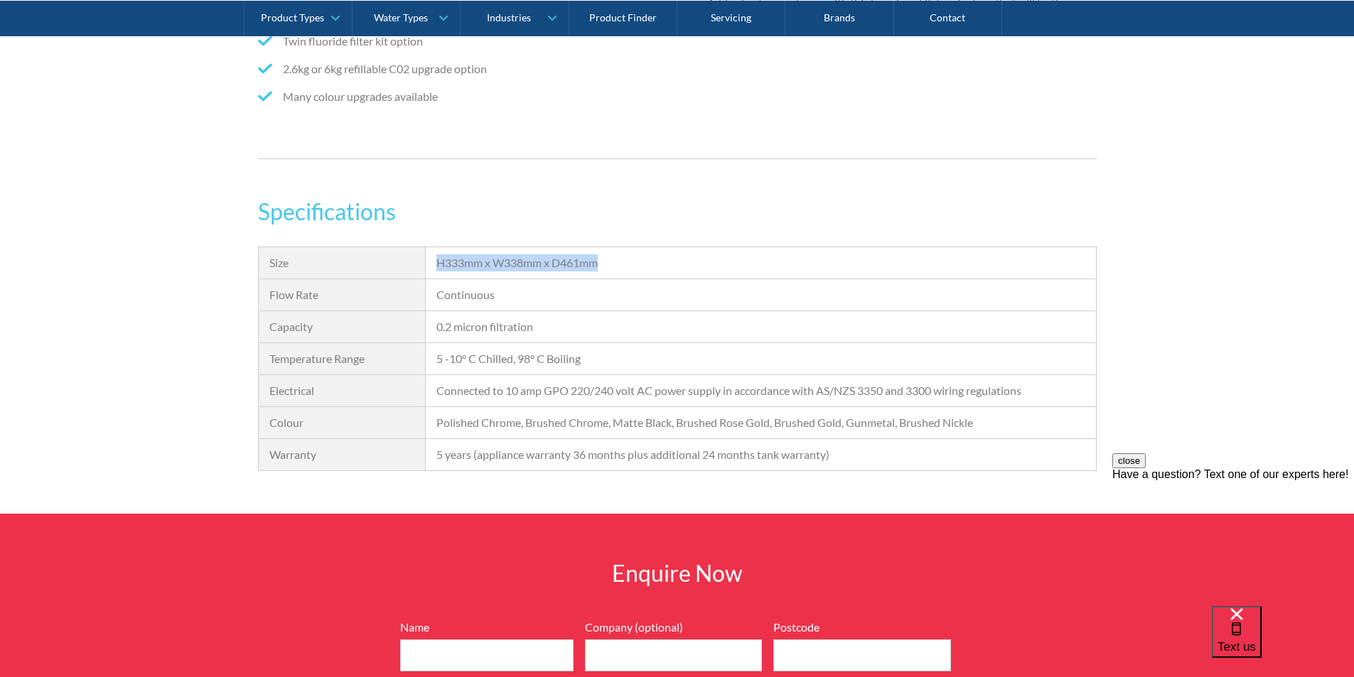
copy div "H333mm x W338mm x D461mm"
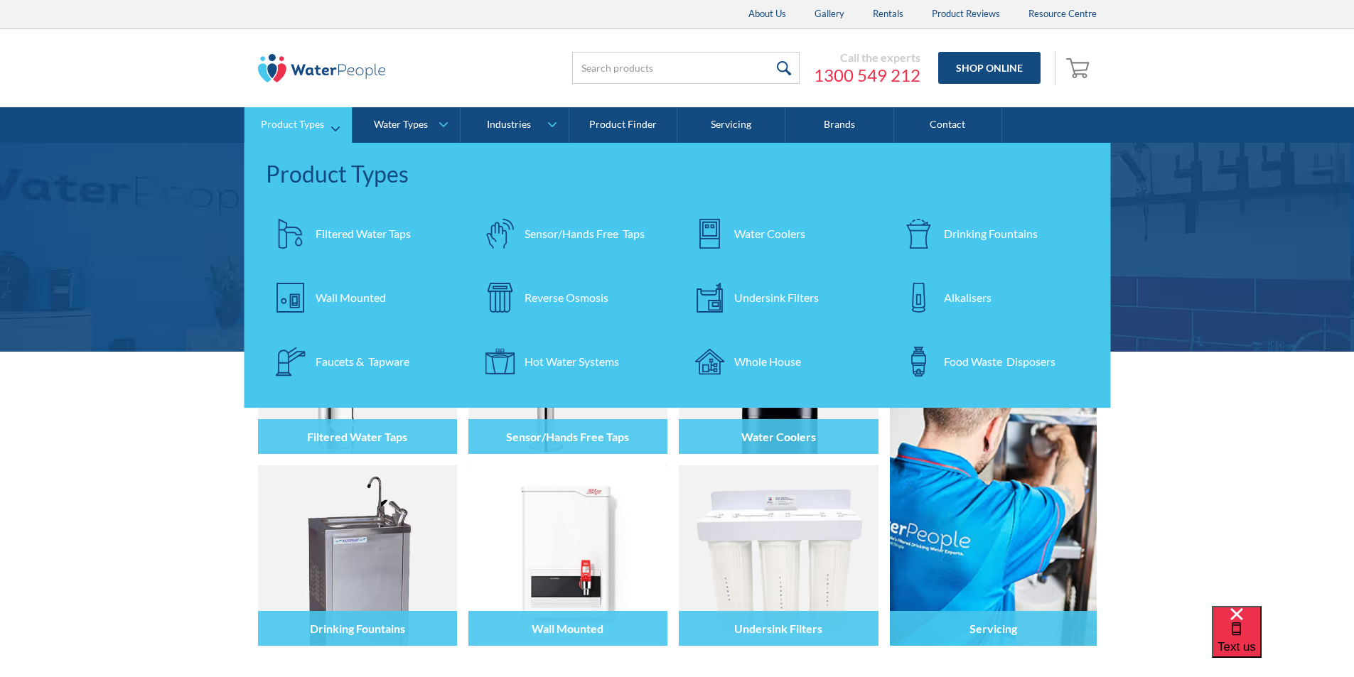
click at [343, 232] on div "Filtered Water Taps" at bounding box center [363, 233] width 95 height 17
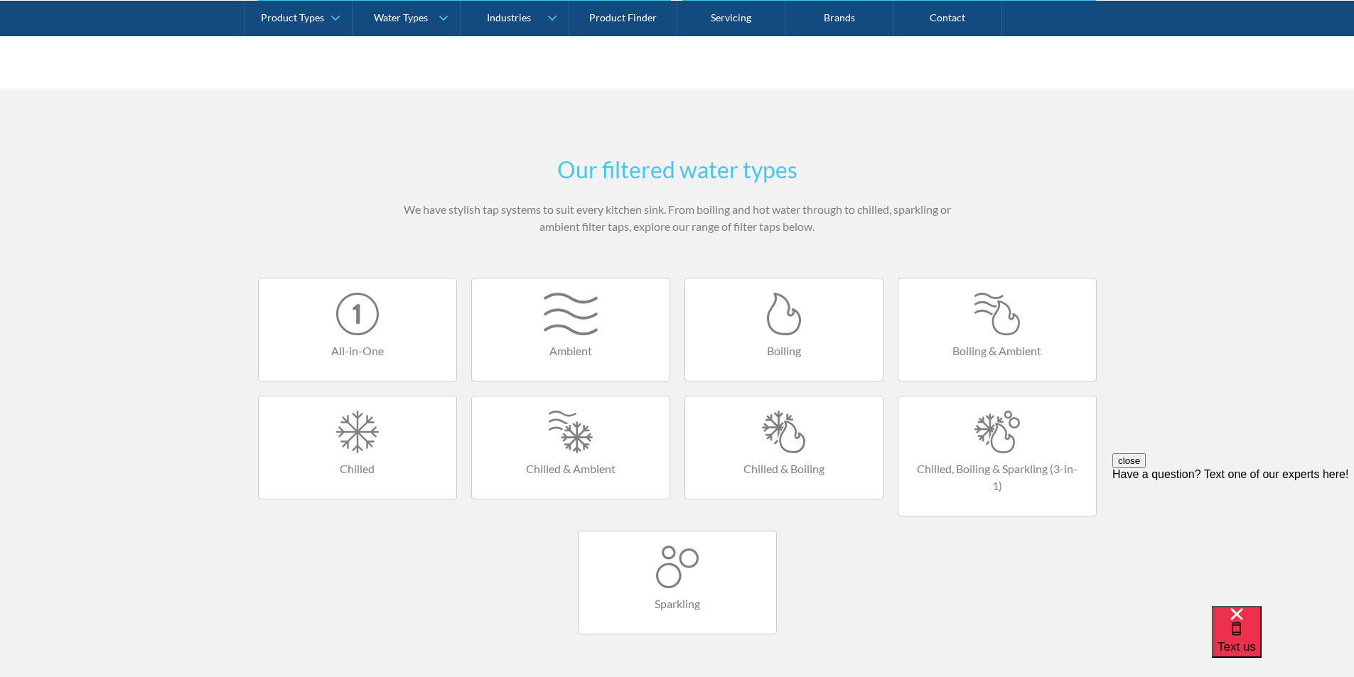
click at [353, 327] on div at bounding box center [357, 314] width 169 height 43
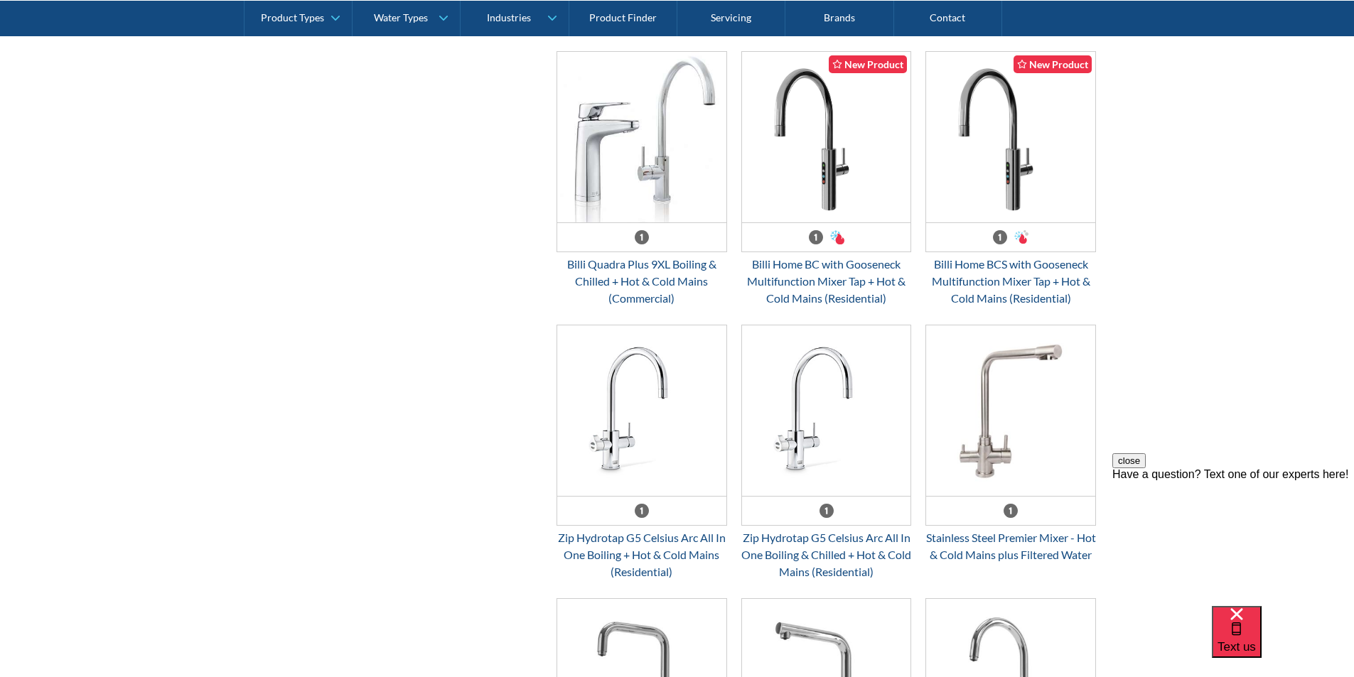
scroll to position [924, 0]
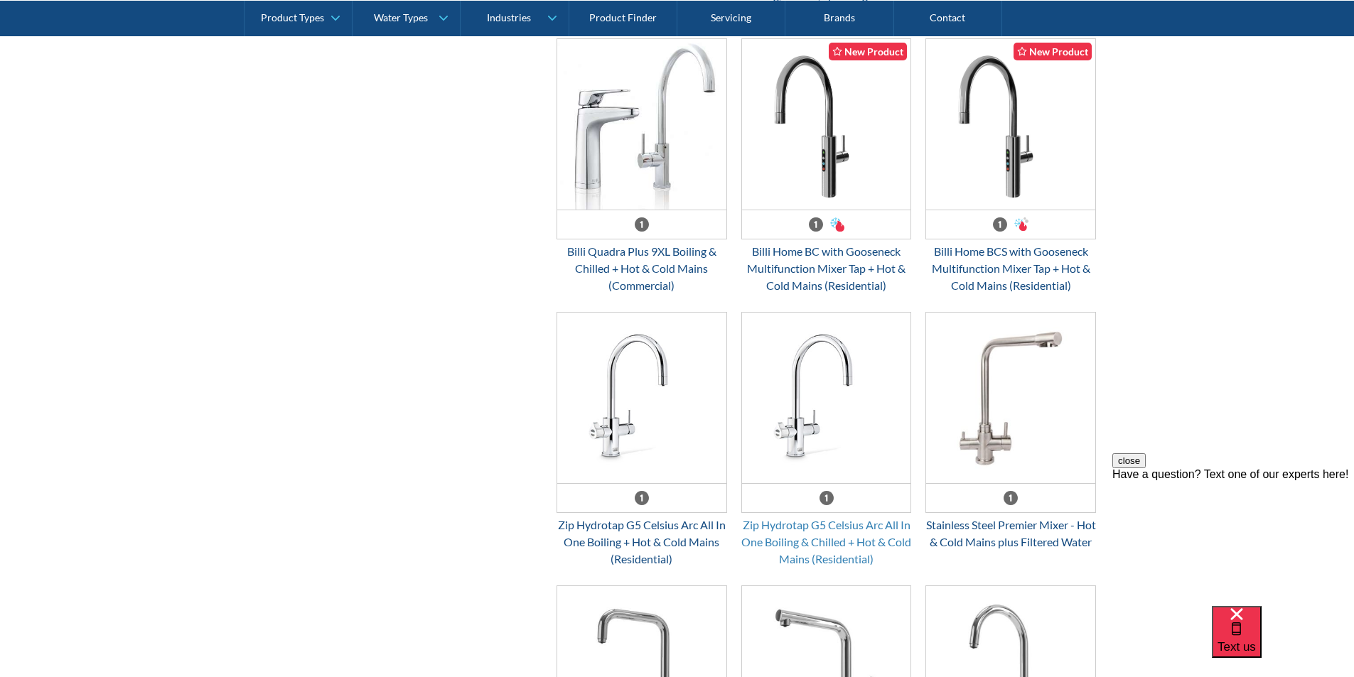
click at [798, 530] on div "Zip Hydrotap G5 Celsius Arc All In One Boiling & Chilled + Hot & Cold Mains (Re…" at bounding box center [826, 542] width 171 height 51
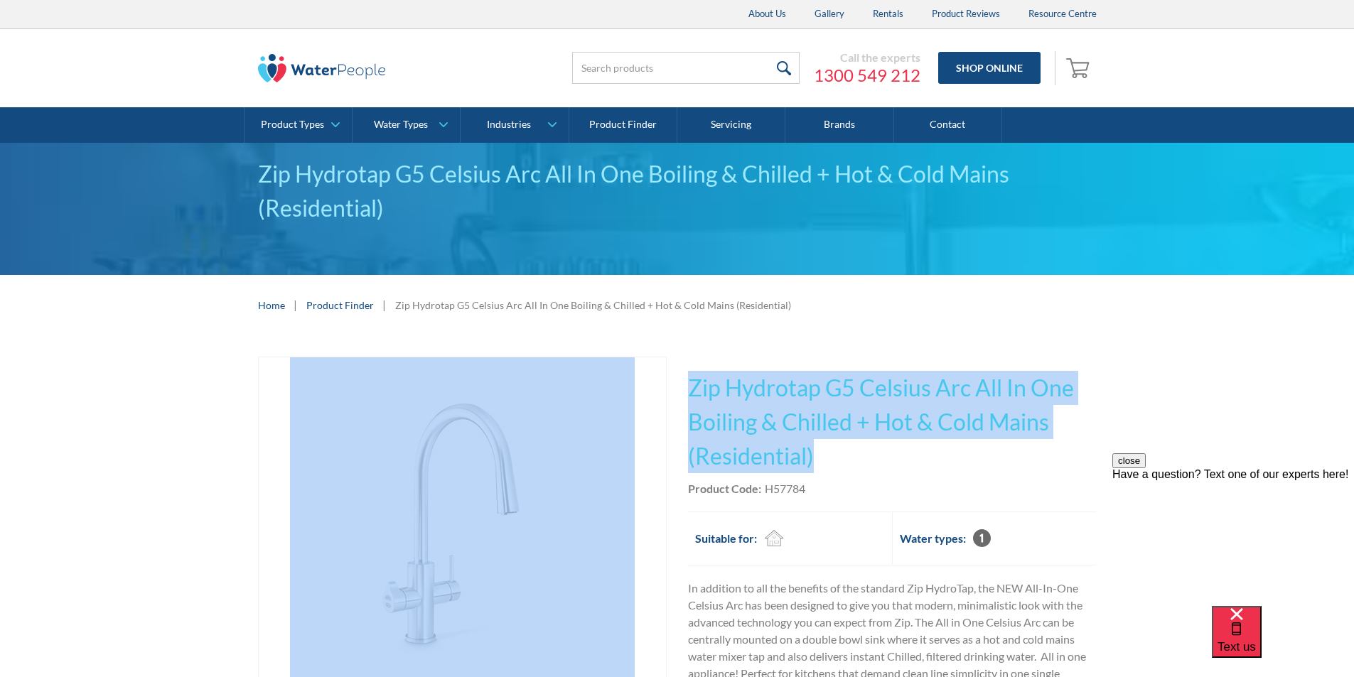
drag, startPoint x: 822, startPoint y: 449, endPoint x: 674, endPoint y: 375, distance: 165.0
click at [674, 375] on div "Play video Fits Most Brands Best Seller No items found. This tap design is incl…" at bounding box center [677, 595] width 839 height 476
copy div "Fits Most Brands Best Seller No items found. This tap design is included in our…"
click at [911, 456] on h1 "Zip Hydrotap G5 Celsius Arc All In One Boiling & Chilled + Hot & Cold Mains (Re…" at bounding box center [892, 422] width 409 height 102
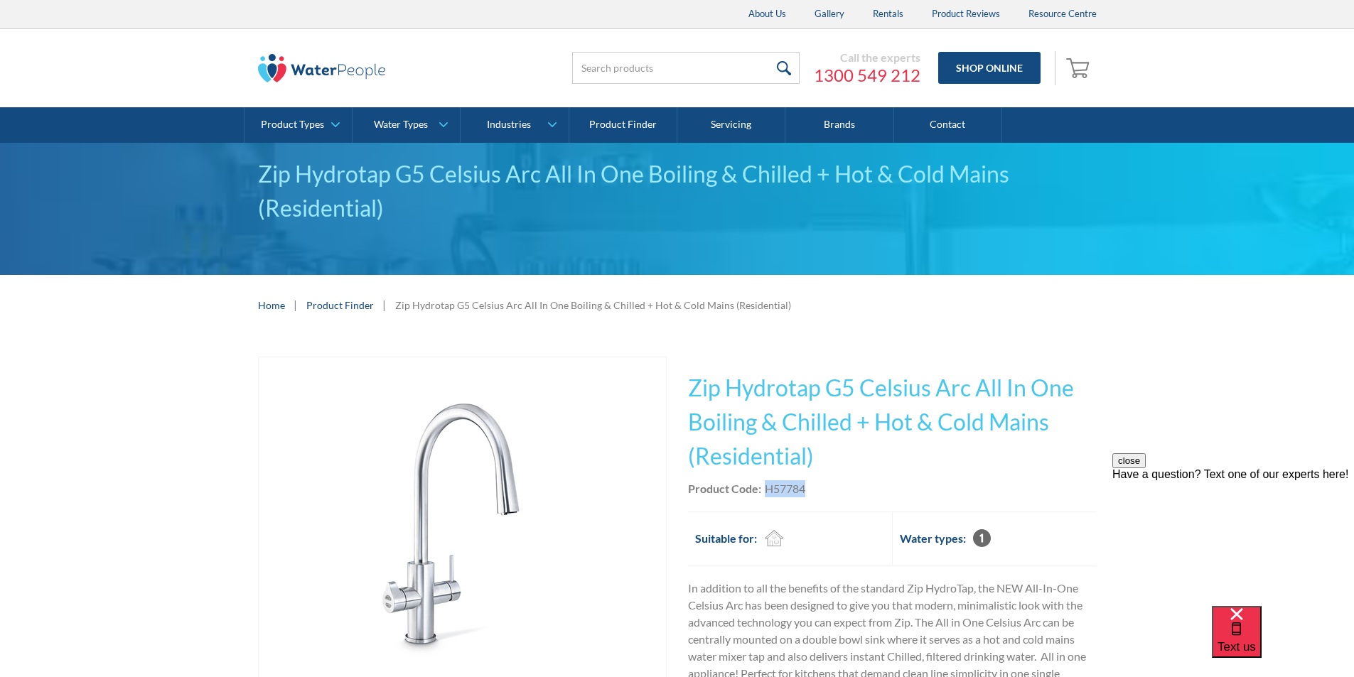
drag, startPoint x: 808, startPoint y: 486, endPoint x: 765, endPoint y: 489, distance: 42.7
click at [765, 488] on div "Product Code: H57784" at bounding box center [892, 489] width 409 height 17
copy div "H57784"
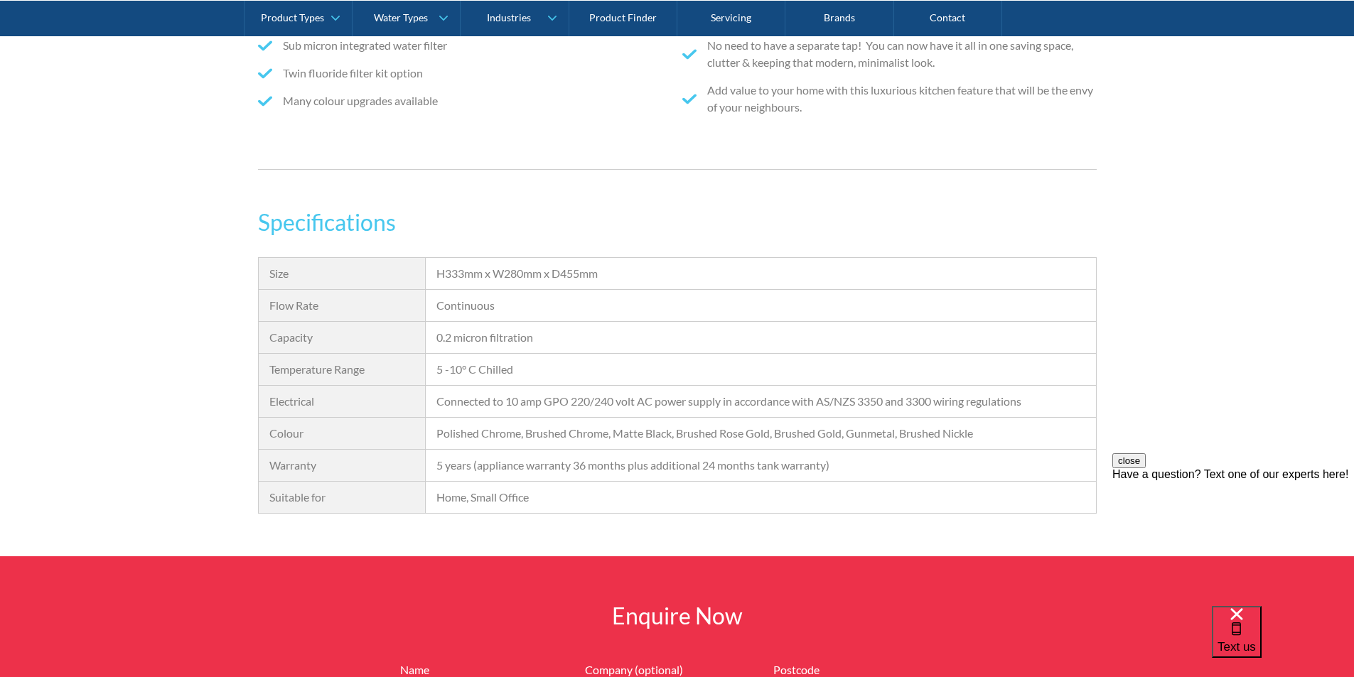
scroll to position [1066, 0]
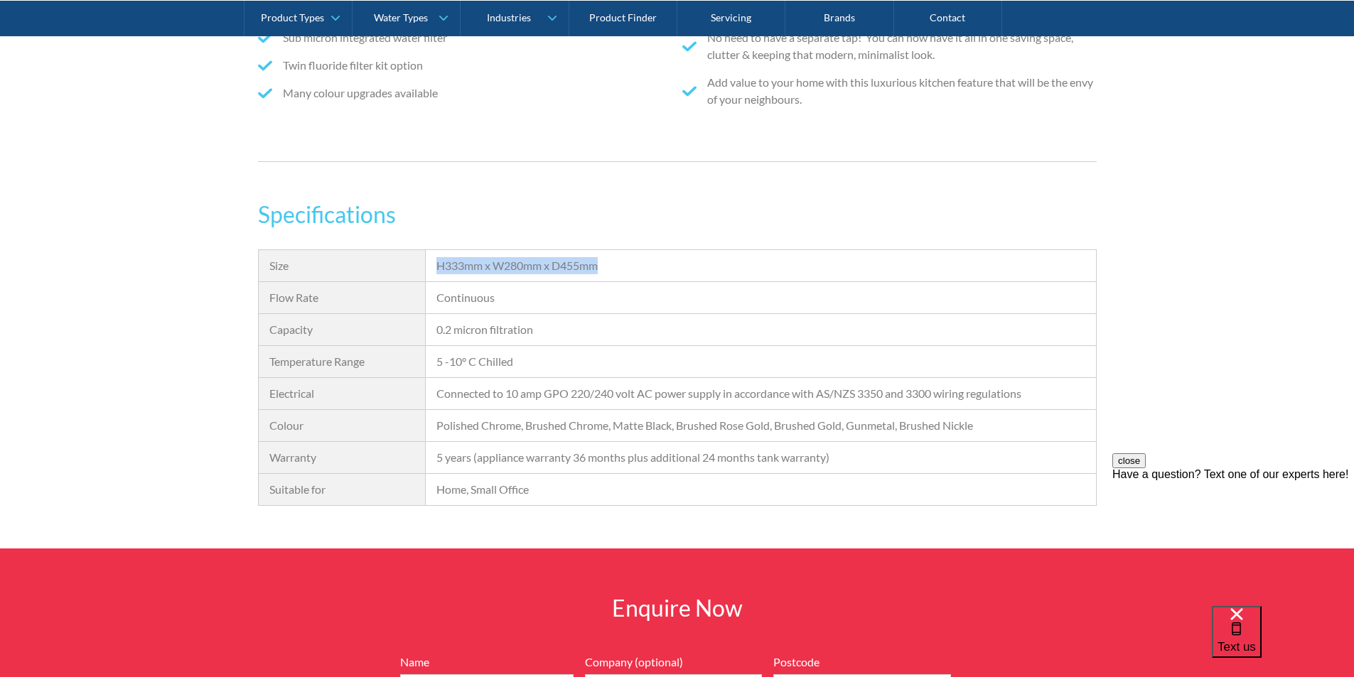
drag, startPoint x: 623, startPoint y: 266, endPoint x: 432, endPoint y: 277, distance: 191.5
click at [423, 277] on div "Size H333mm x W280mm x D455mm Flow Rate Continuous Capacity 0.2 micron filtrati…" at bounding box center [677, 378] width 839 height 257
copy div "H333mm x W280mm x D455mm"
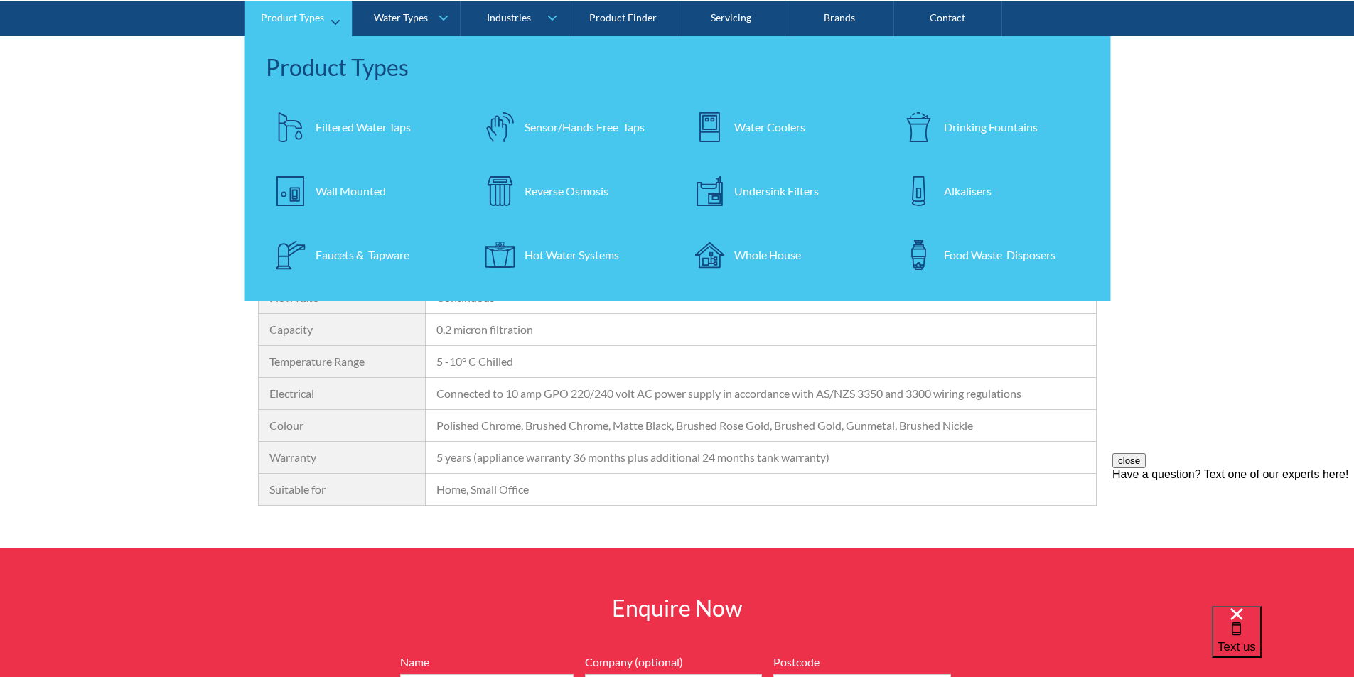
scroll to position [1066, 0]
click at [750, 188] on div "Undersink Filters" at bounding box center [776, 190] width 85 height 17
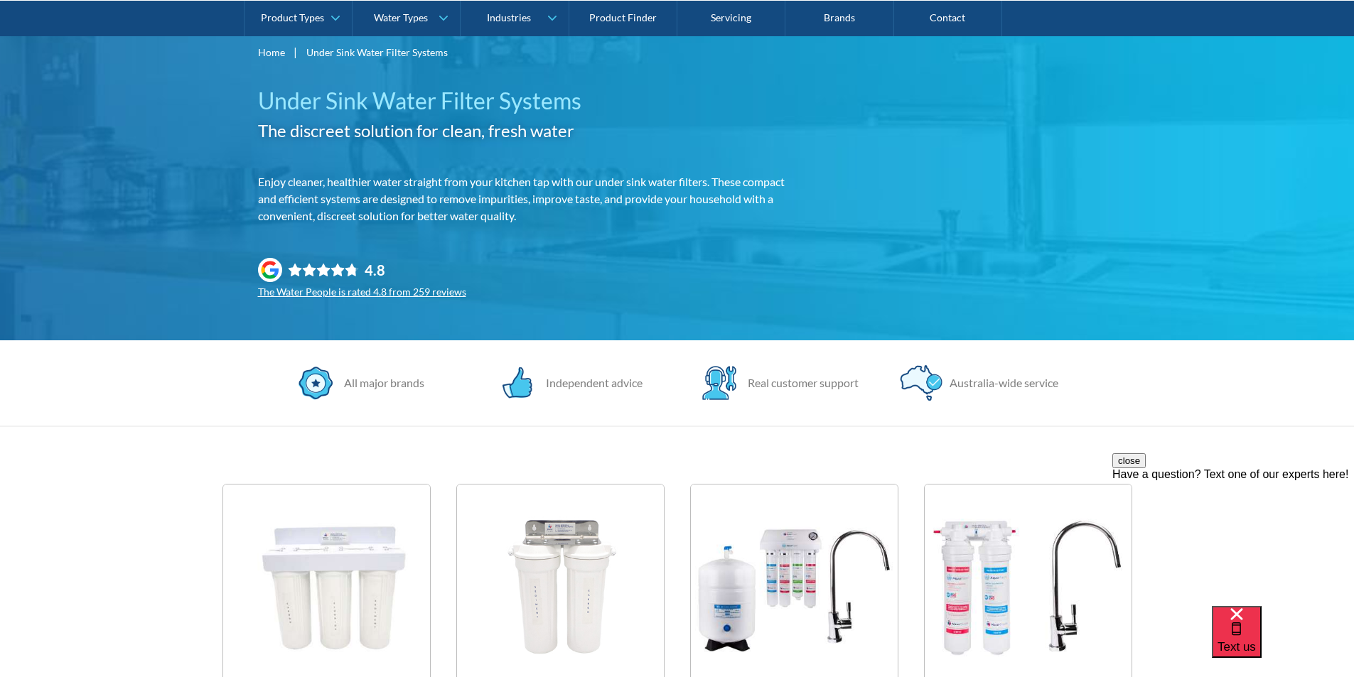
scroll to position [498, 0]
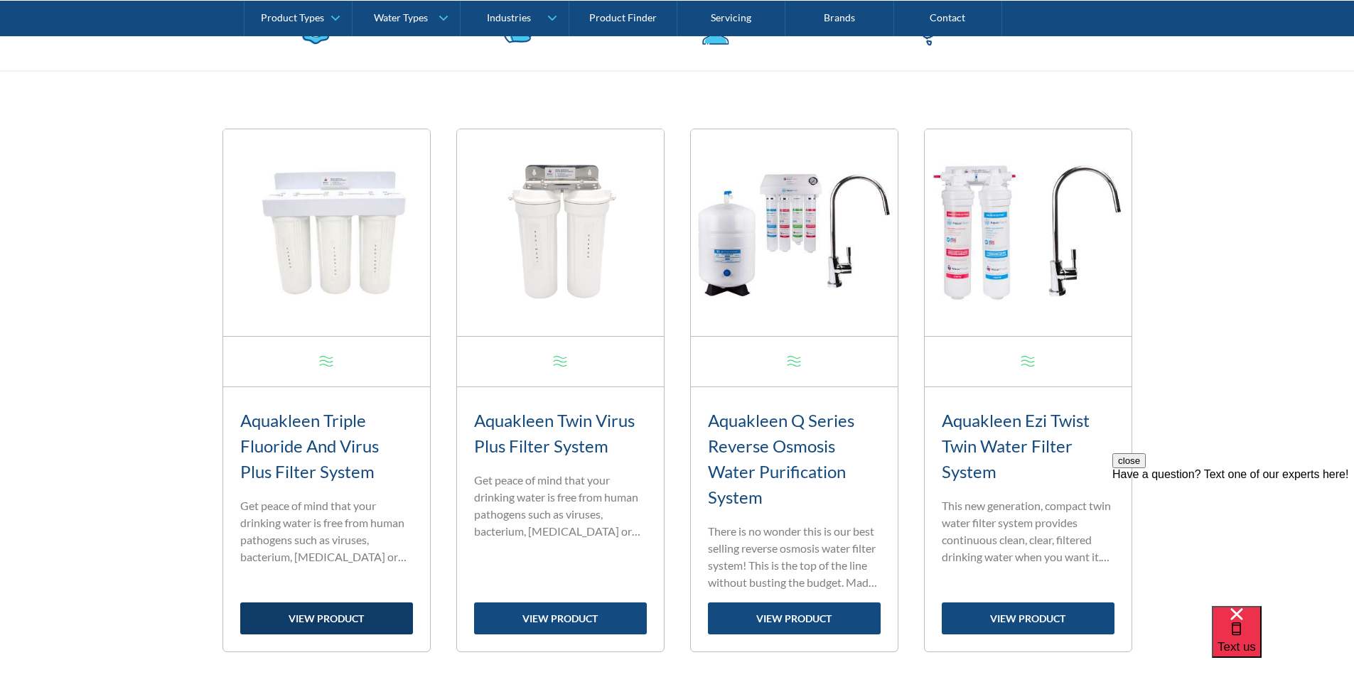
click at [326, 615] on link "view product" at bounding box center [326, 619] width 173 height 32
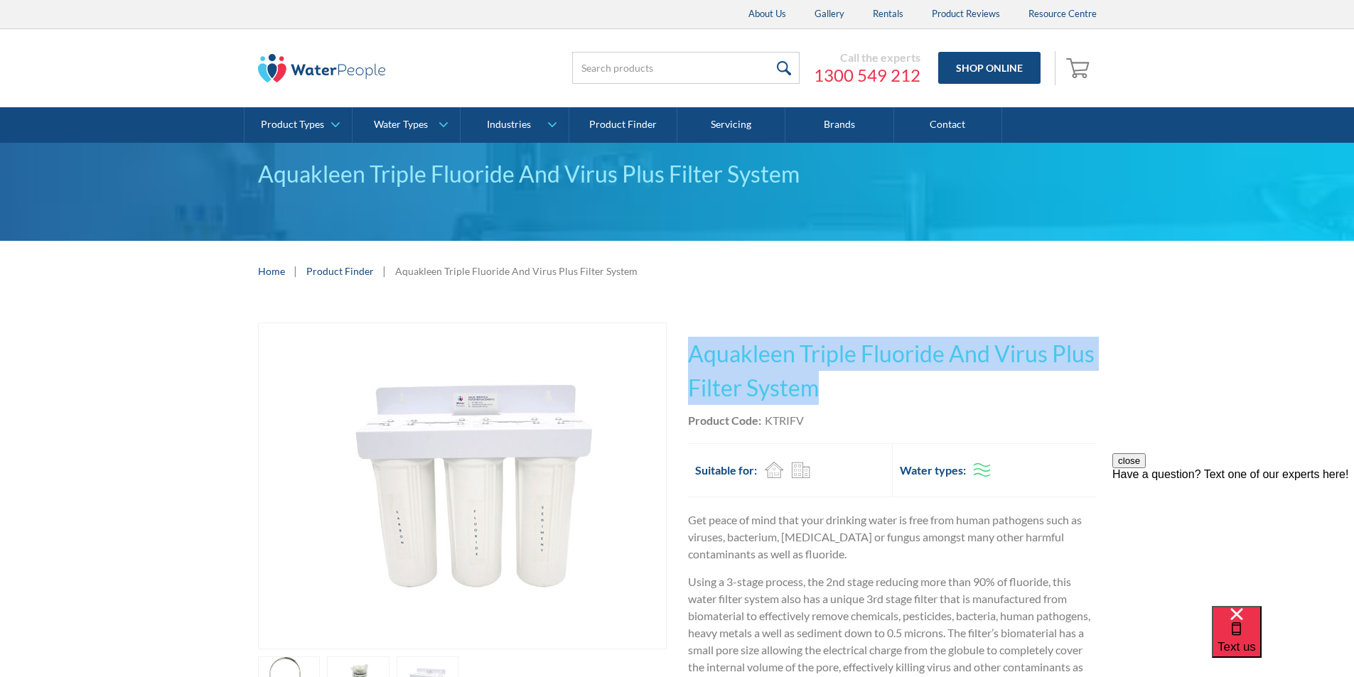
drag, startPoint x: 831, startPoint y: 390, endPoint x: 702, endPoint y: 360, distance: 132.8
click at [691, 352] on h1 "Aquakleen Triple Fluoride And Virus Plus Filter System" at bounding box center [892, 371] width 409 height 68
copy h1 "Aquakleen Triple Fluoride And Virus Plus Filter System"
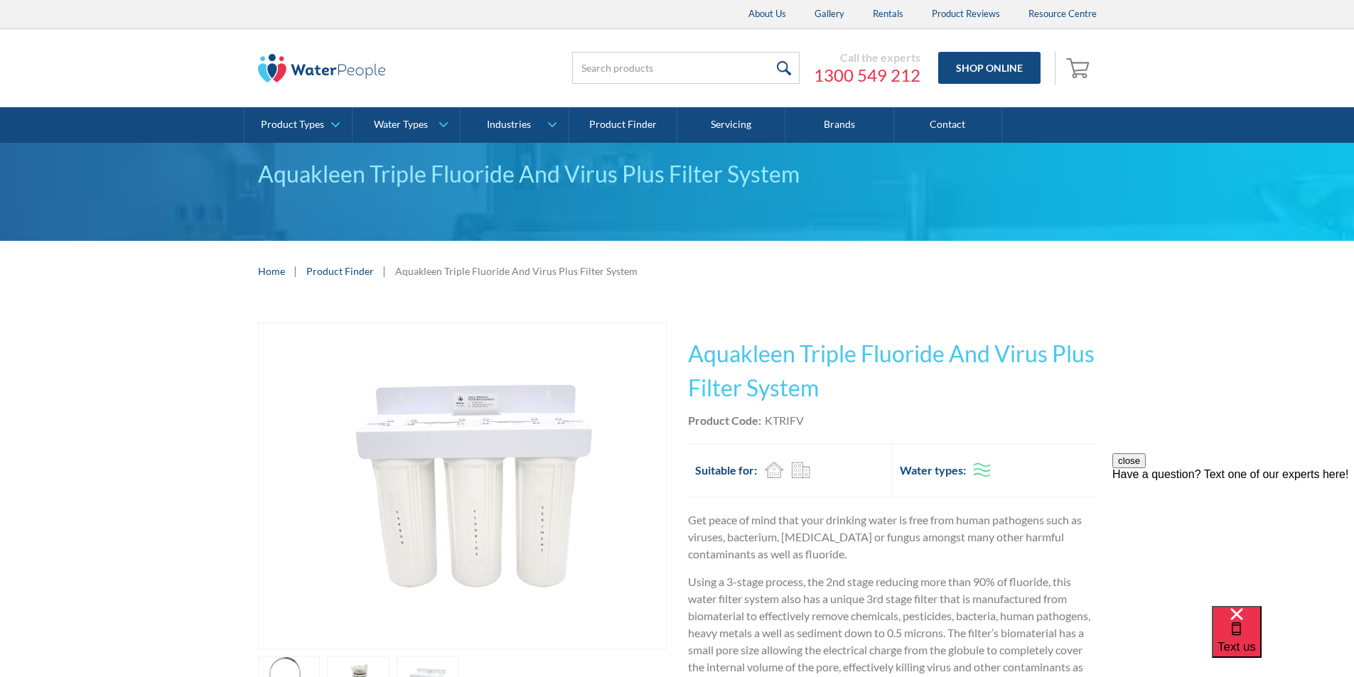
click at [837, 417] on div "Product Code: KTRIFV" at bounding box center [892, 420] width 409 height 17
drag, startPoint x: 805, startPoint y: 421, endPoint x: 764, endPoint y: 419, distance: 41.3
click at [764, 418] on div "Product Code: KTRIFV" at bounding box center [892, 420] width 409 height 17
copy div "KTRIFV"
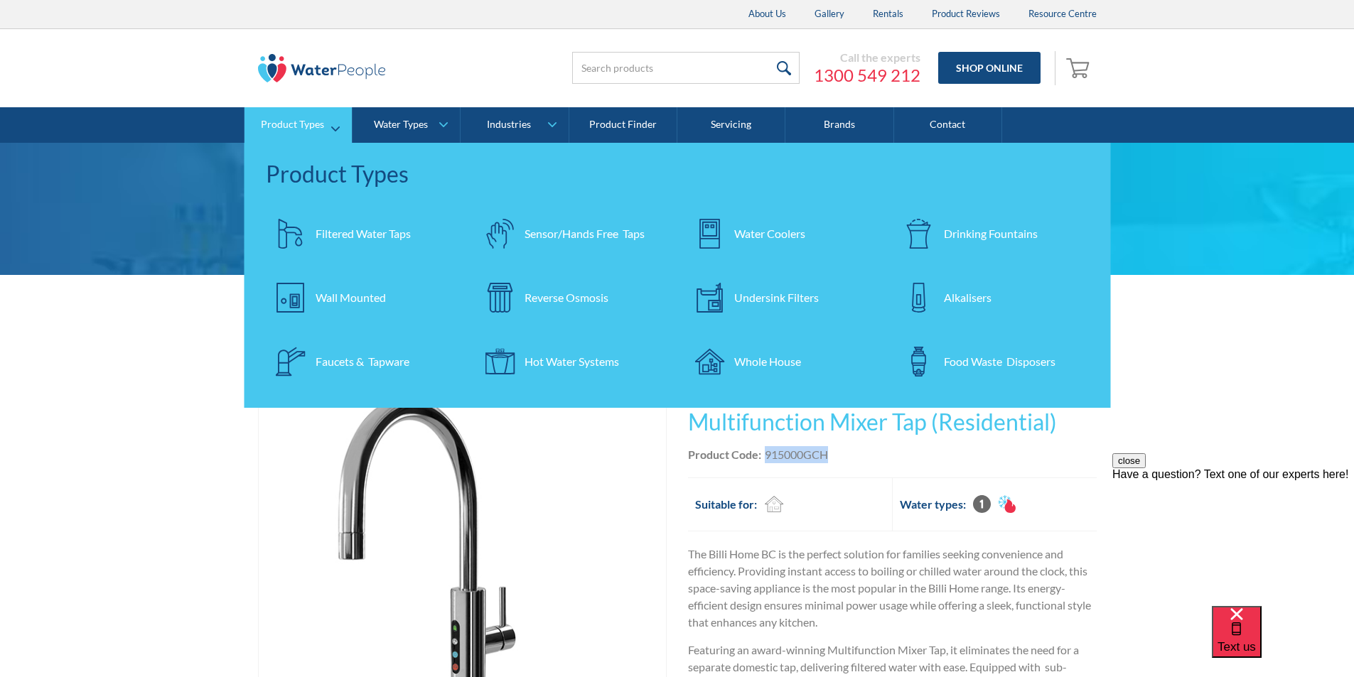
click at [783, 297] on div "Undersink Filters" at bounding box center [776, 297] width 85 height 17
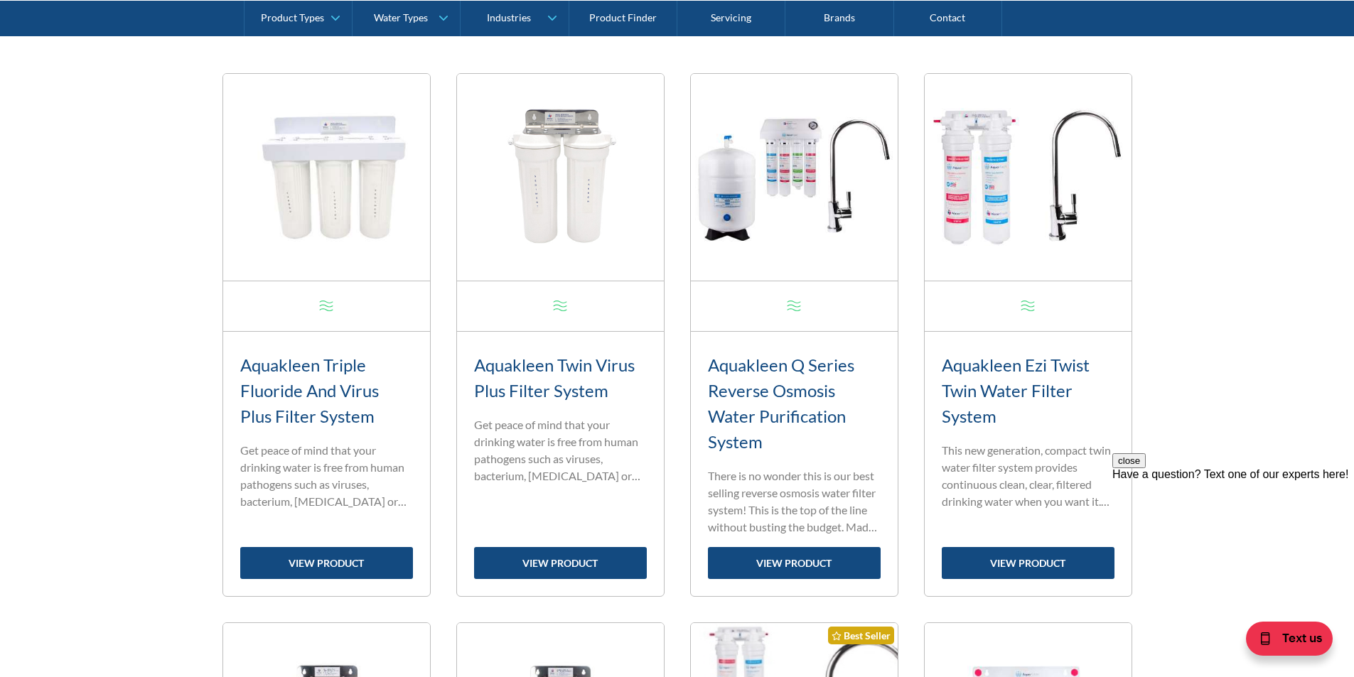
scroll to position [640, 0]
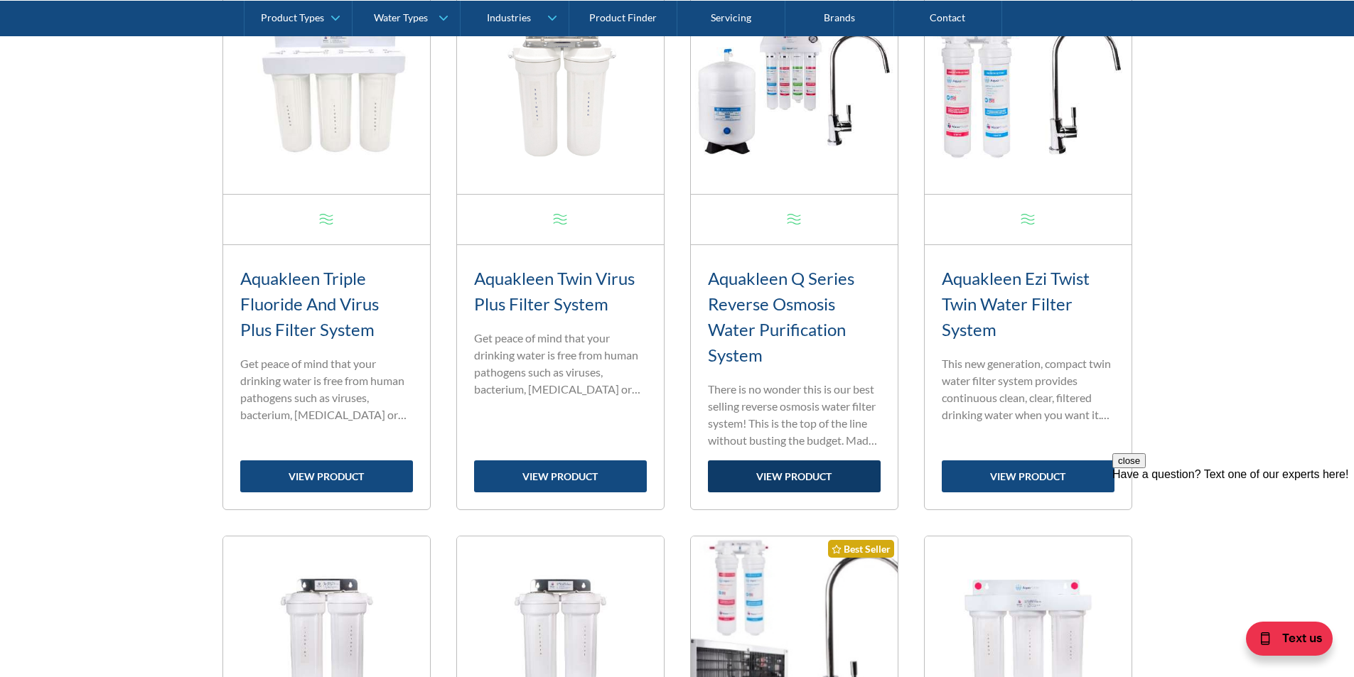
click at [778, 474] on link "view product" at bounding box center [794, 477] width 173 height 32
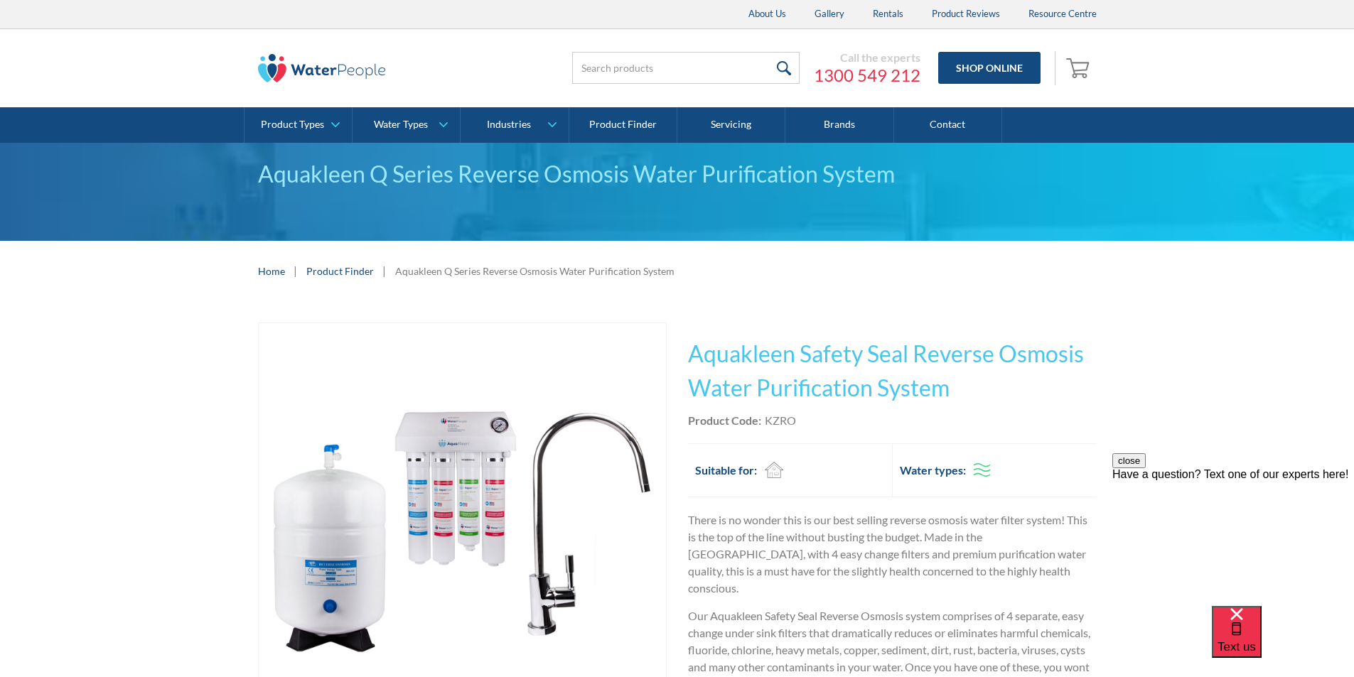
click at [486, 483] on img "open lightbox" at bounding box center [462, 526] width 407 height 407
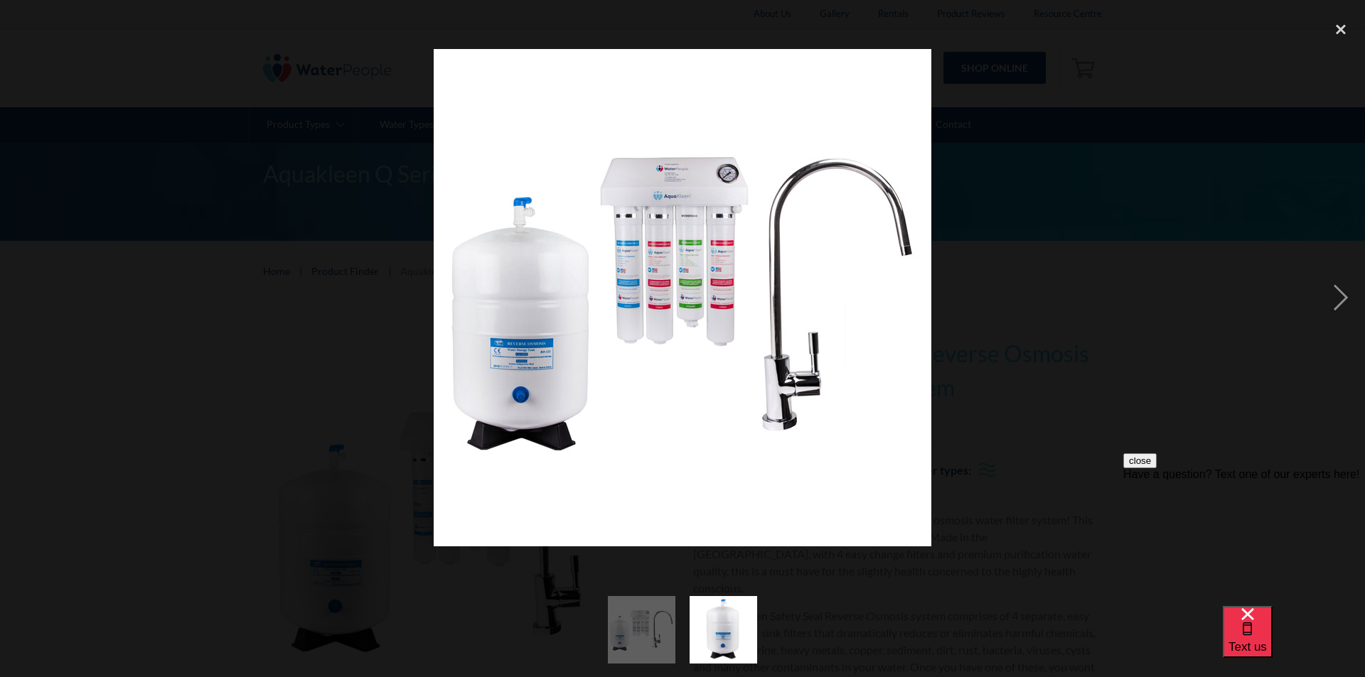
click at [691, 272] on img at bounding box center [683, 298] width 498 height 498
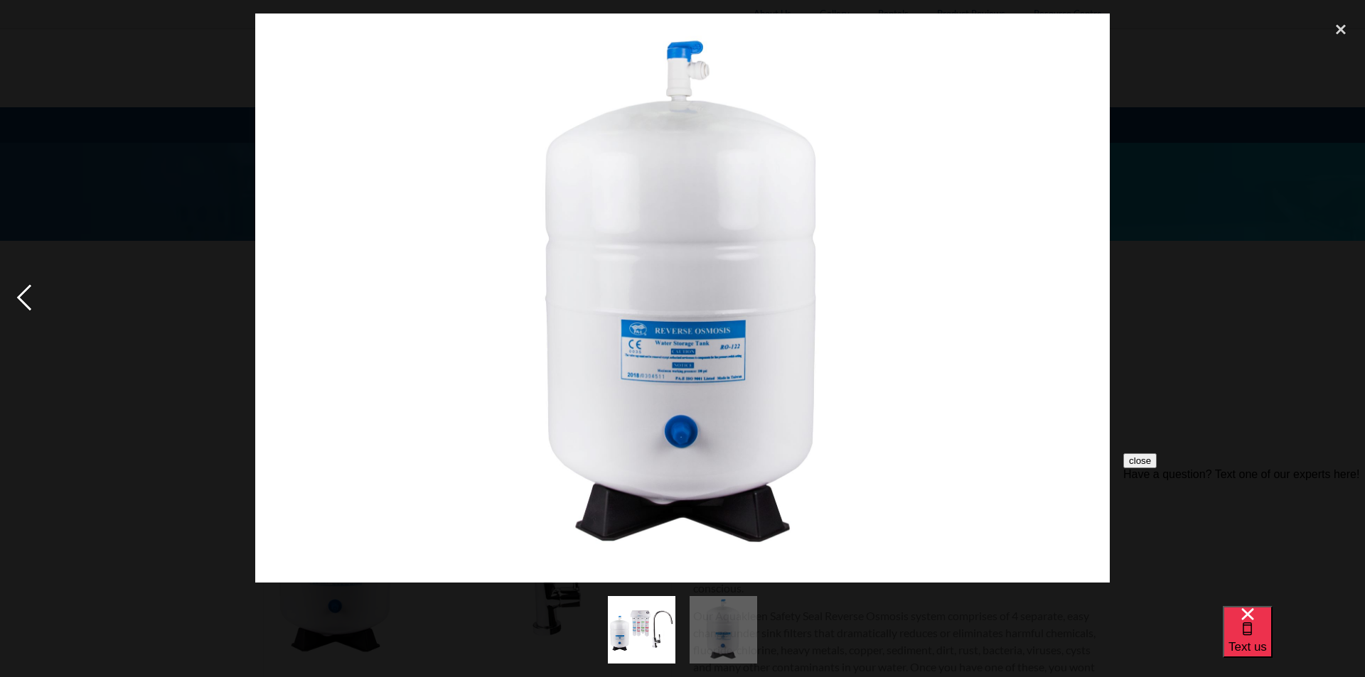
click at [18, 298] on div "previous image" at bounding box center [24, 298] width 48 height 569
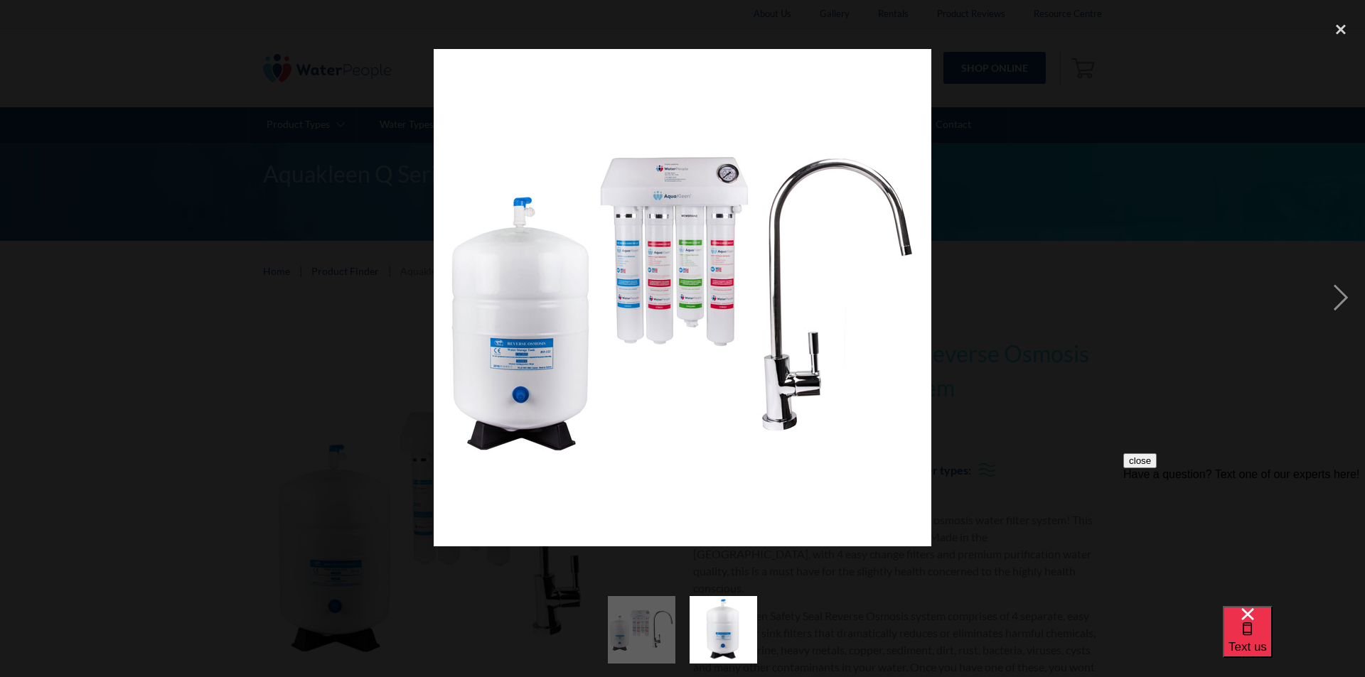
click at [659, 301] on img at bounding box center [683, 298] width 498 height 498
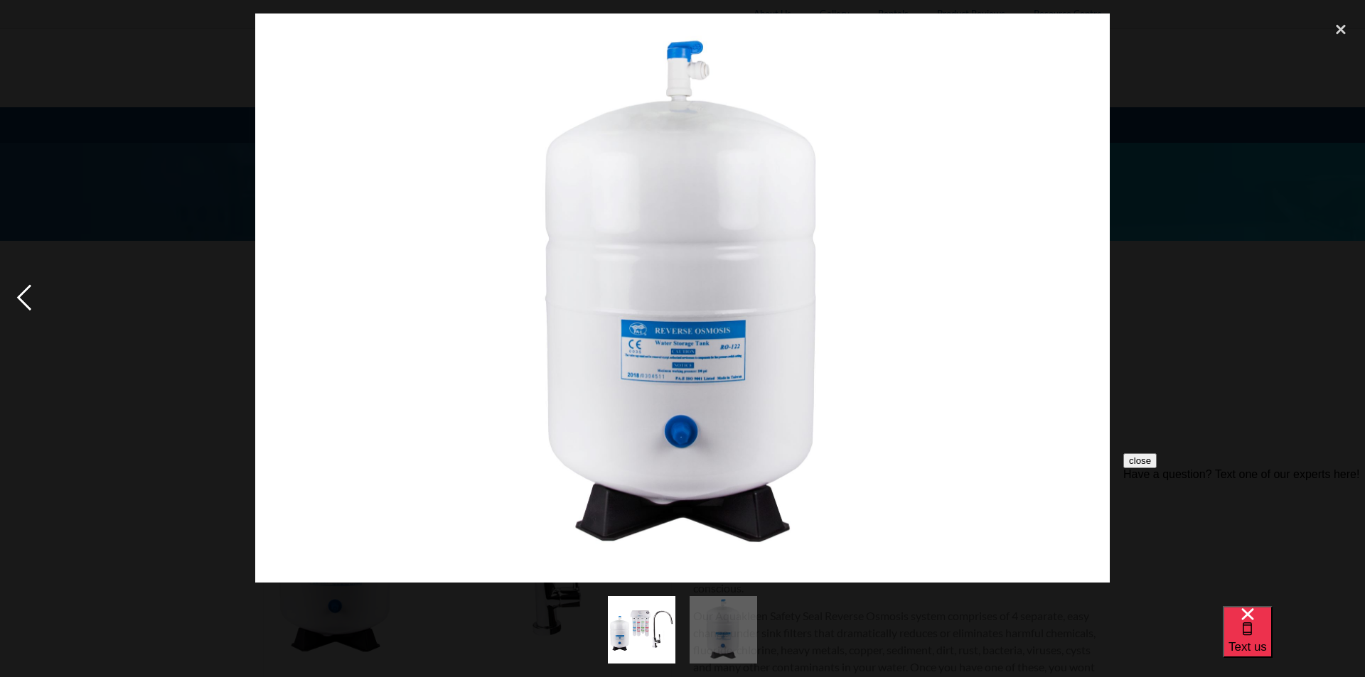
click at [23, 300] on div "previous image" at bounding box center [24, 298] width 48 height 569
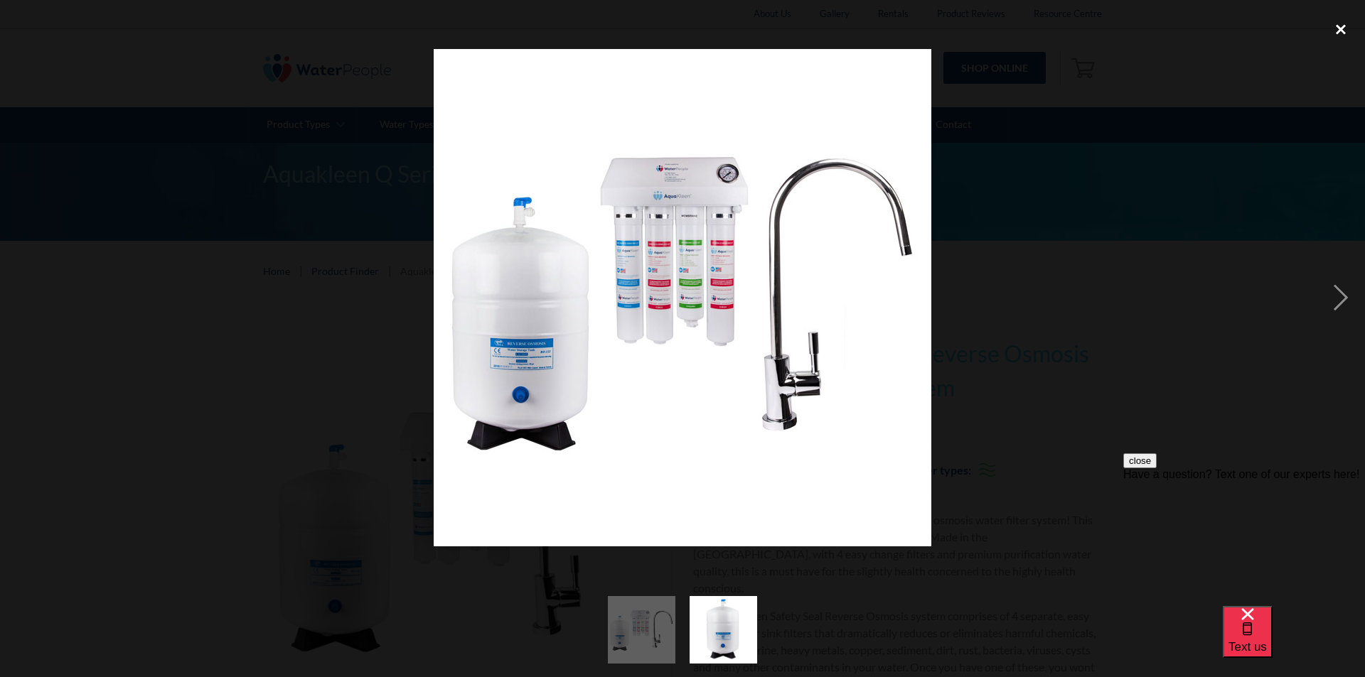
click at [1331, 29] on div "close lightbox" at bounding box center [1341, 29] width 48 height 31
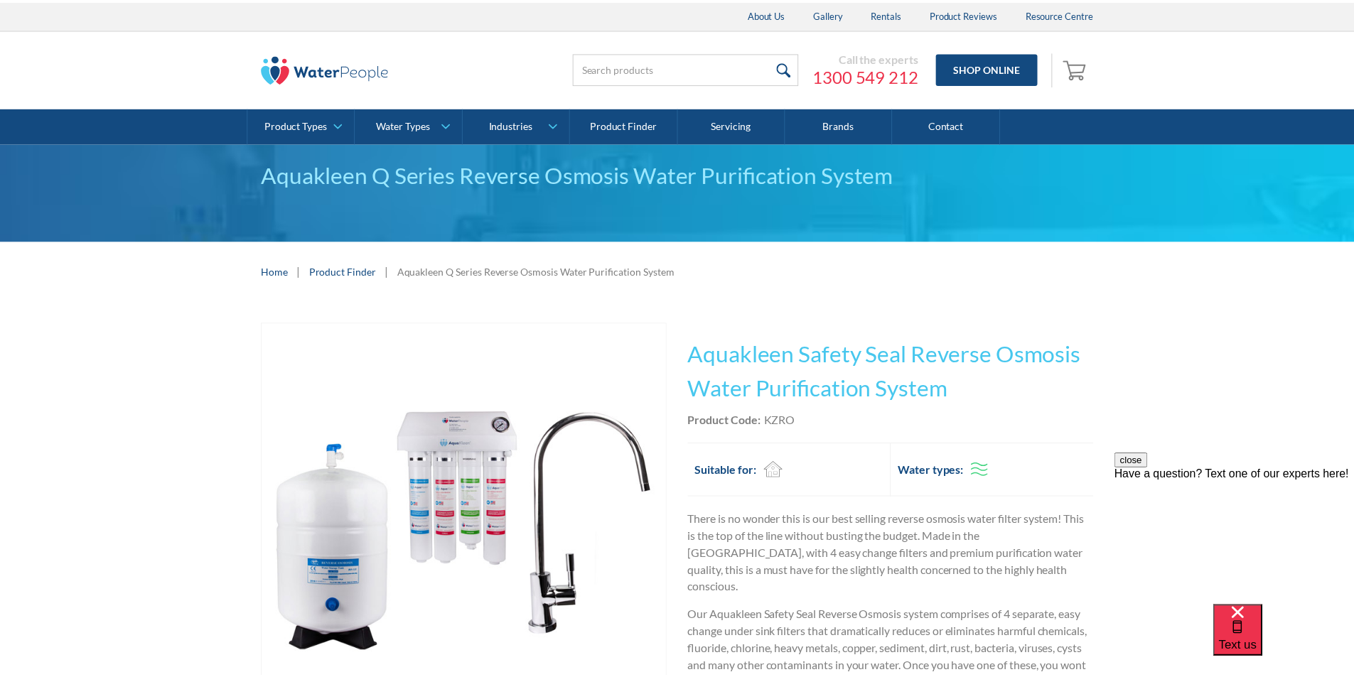
scroll to position [54, 0]
